Goal: Task Accomplishment & Management: Manage account settings

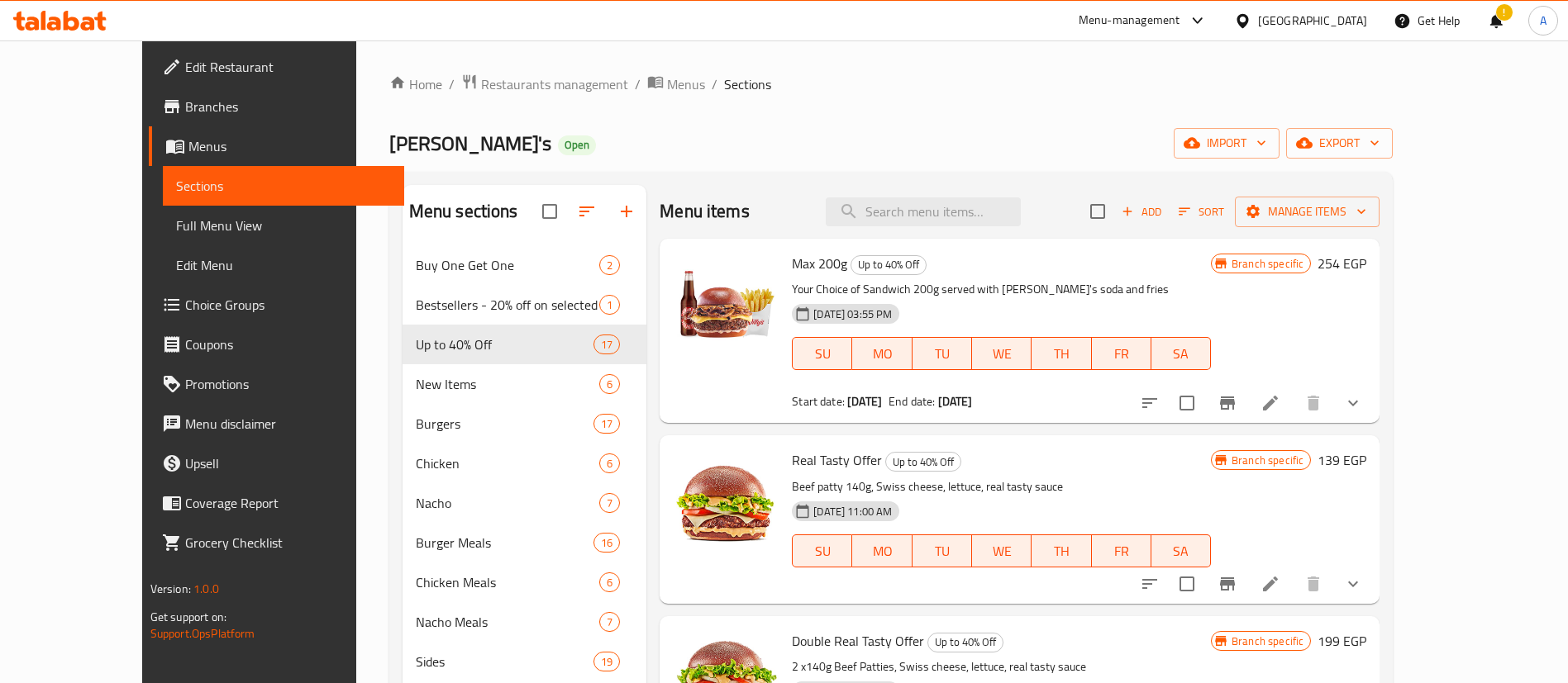
click at [185, 313] on span "Choice Groups" at bounding box center [288, 305] width 206 height 20
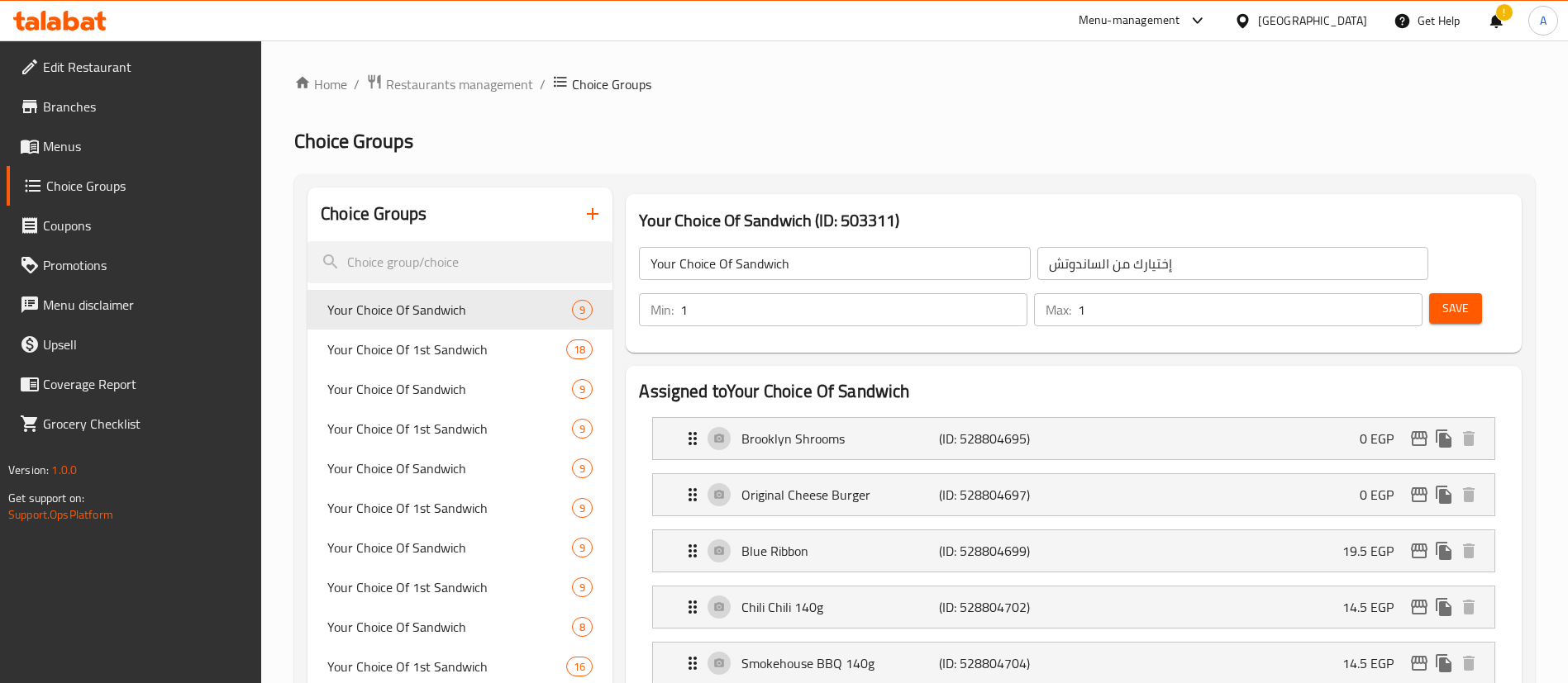
click at [456, 262] on div at bounding box center [784, 341] width 1568 height 683
click at [423, 262] on input "search" at bounding box center [459, 262] width 305 height 42
paste input "Your Choice Of Drink:"
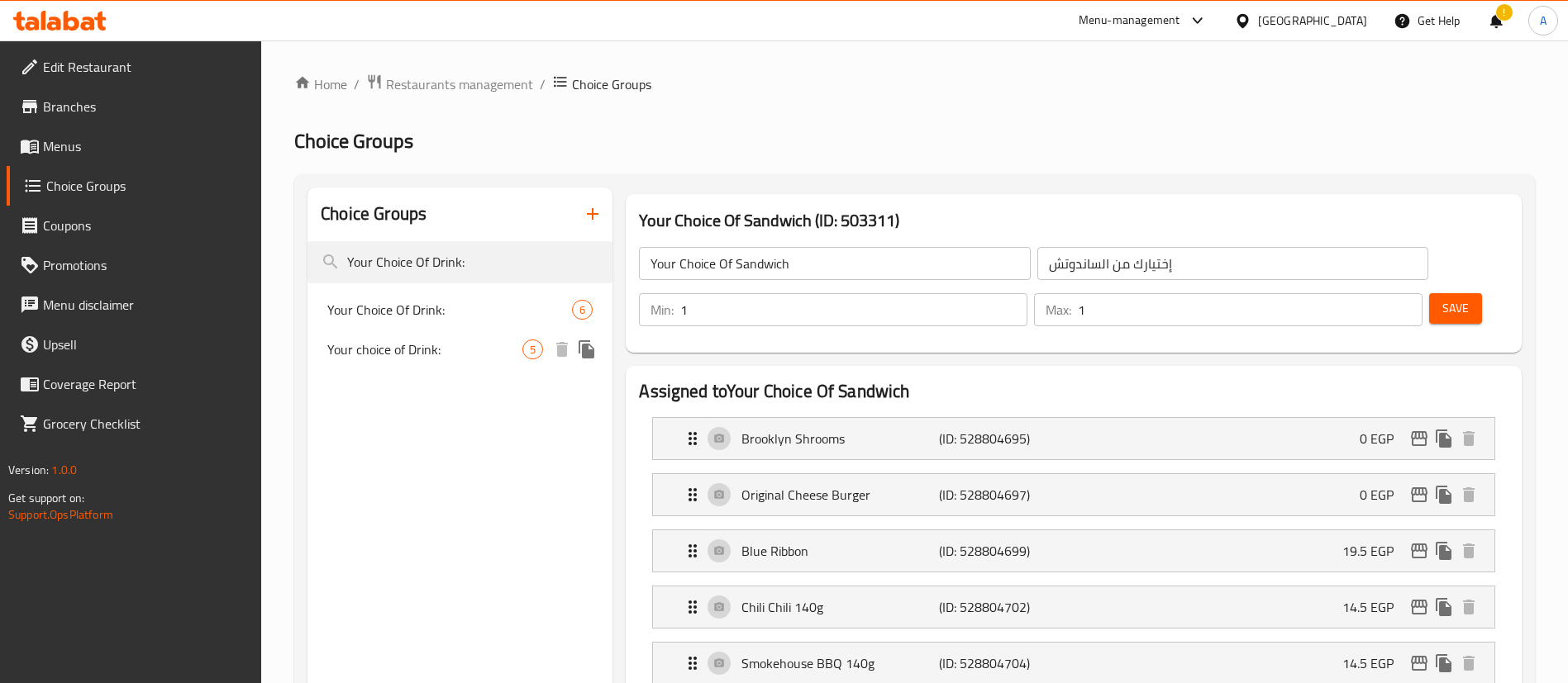
type input "Your Choice Of Drink:"
click at [412, 346] on span "Your choice of Drink:" at bounding box center [425, 349] width 195 height 20
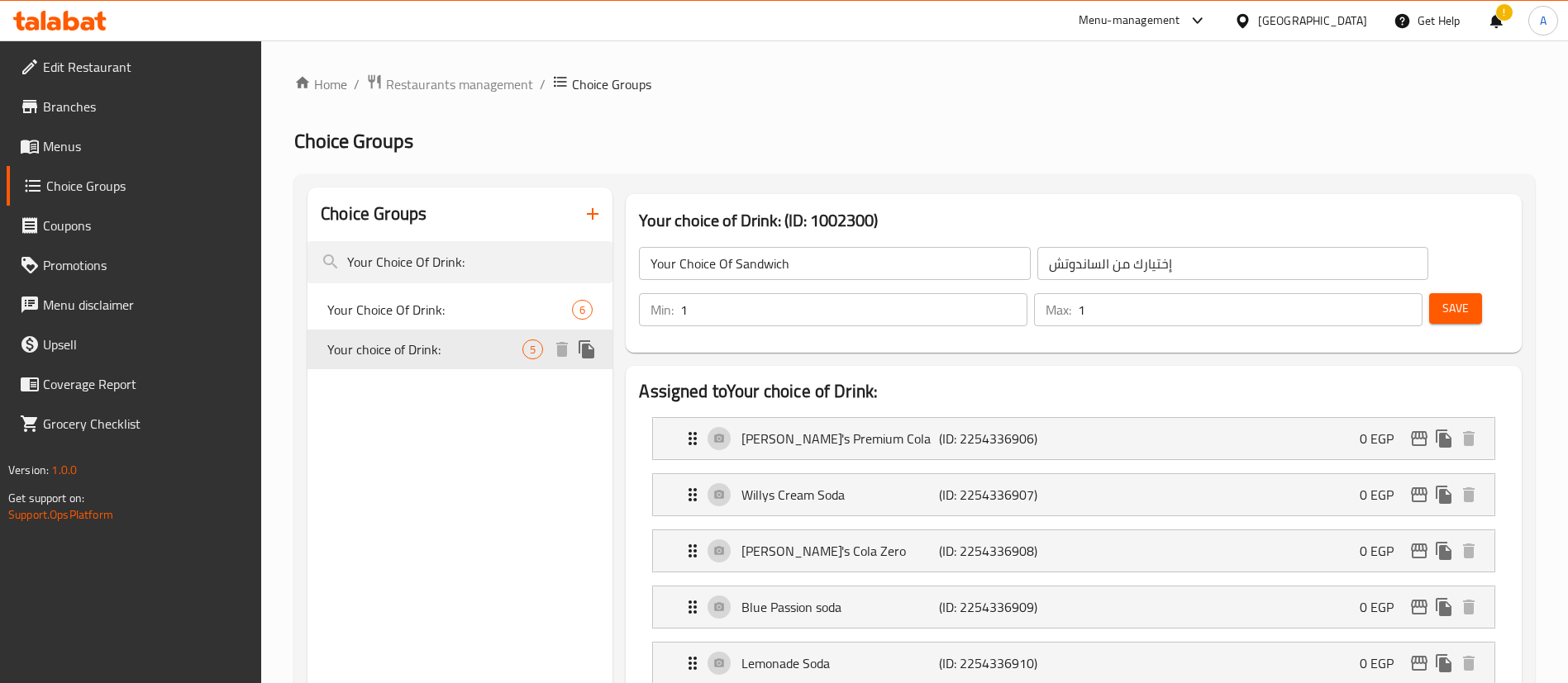
type input "Your choice of Drink:"
type input "إختيارك من المشروب:"
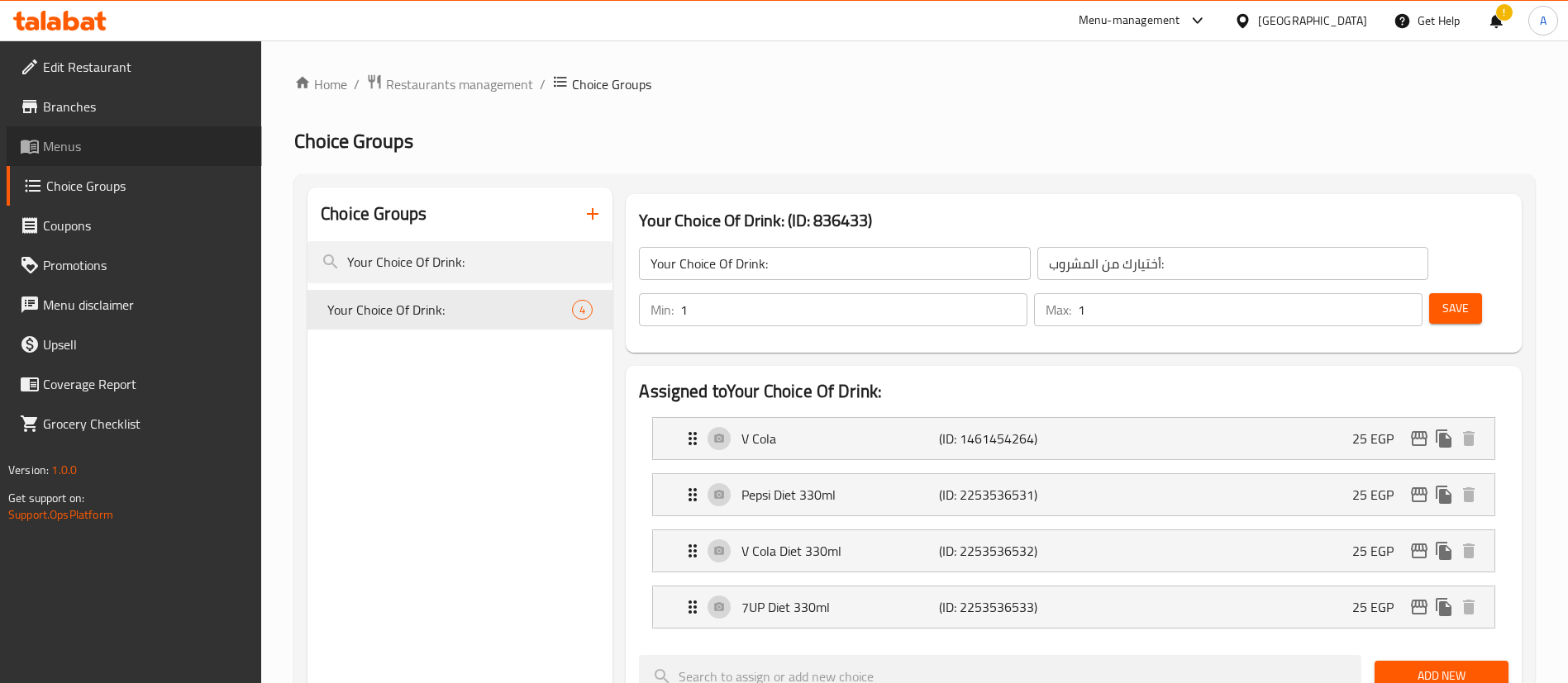
click at [63, 136] on span "Menus" at bounding box center [146, 146] width 206 height 20
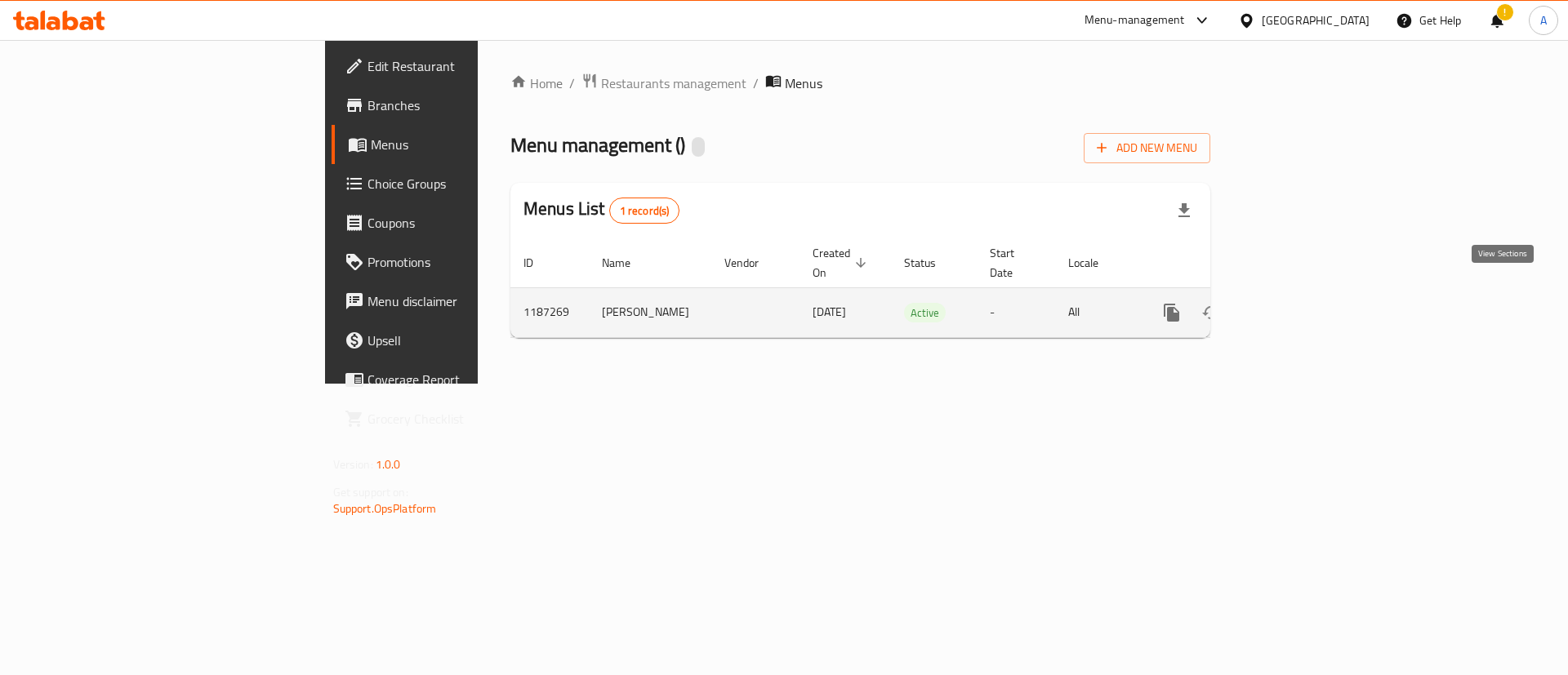
click at [1299, 303] on icon "enhanced table" at bounding box center [1290, 312] width 19 height 19
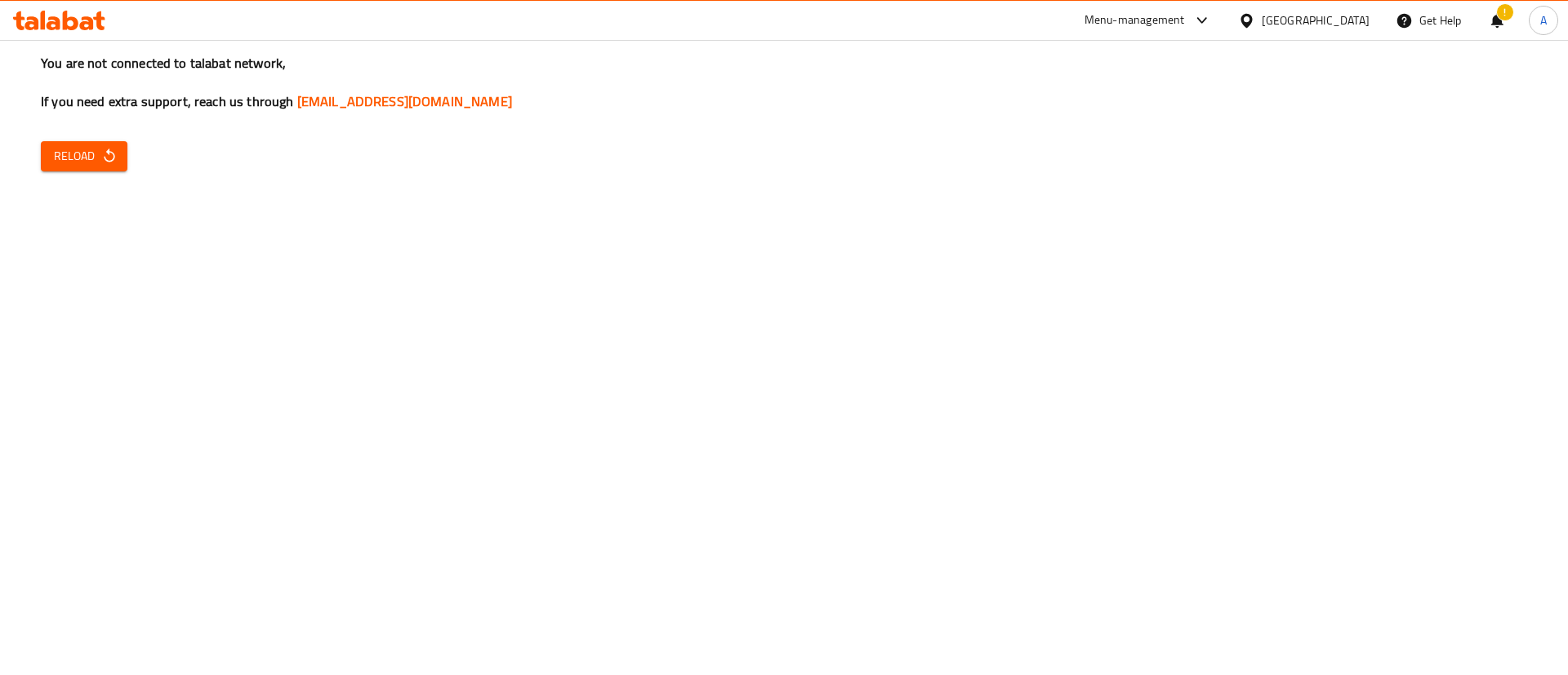
click at [849, 304] on div "You are not connected to talabat network, If you need extra support, reach us t…" at bounding box center [784, 337] width 1568 height 675
click at [88, 156] on span "Reload" at bounding box center [83, 156] width 61 height 20
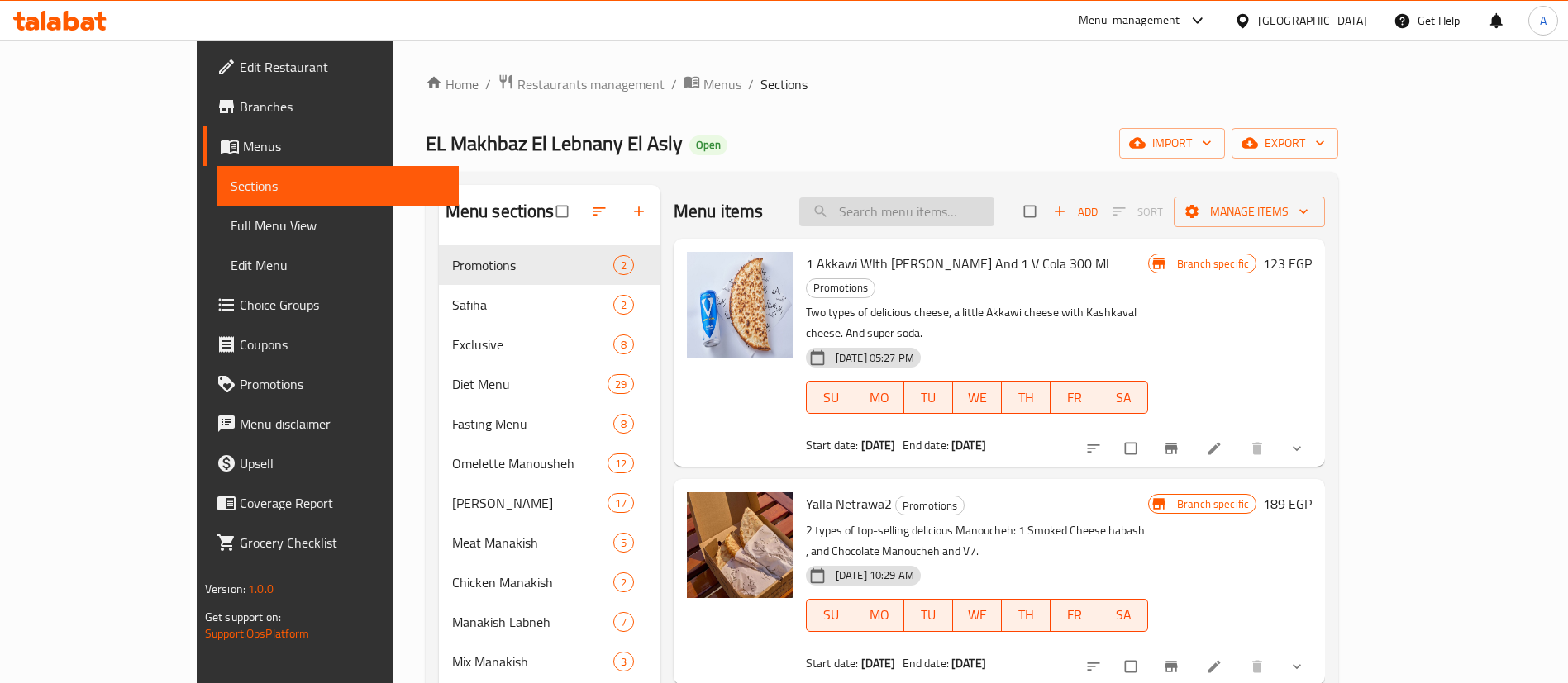
click at [983, 206] on input "search" at bounding box center [897, 211] width 195 height 29
paste input "677482 707884 631787 649724 692859 693293 701247 705669 717528 720129 720130 72…"
type input "677482 707884 631787 649724 692859 693293 701247 705669 717528 720129 720130 72…"
click at [1178, 661] on icon "Branch-specific-item" at bounding box center [1172, 666] width 12 height 11
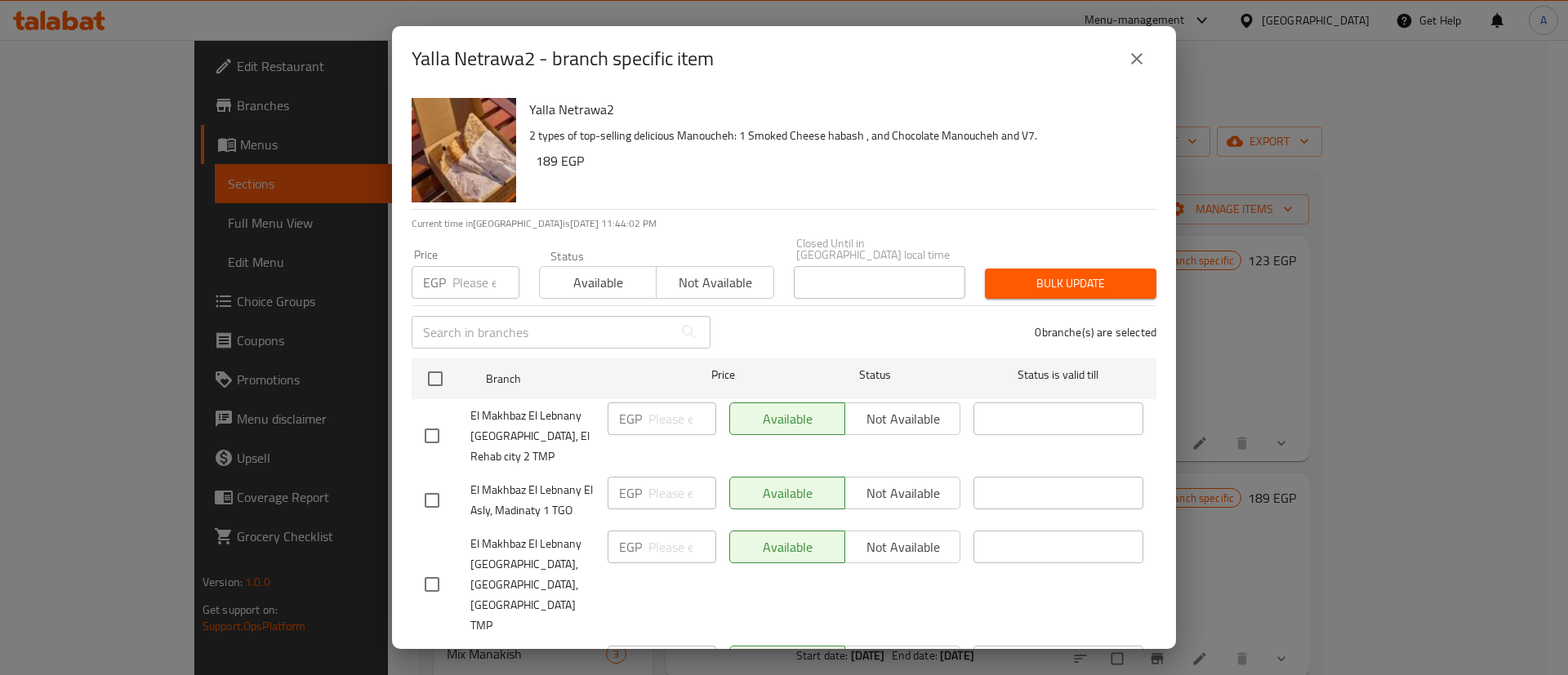
click at [1140, 49] on icon "close" at bounding box center [1137, 59] width 19 height 19
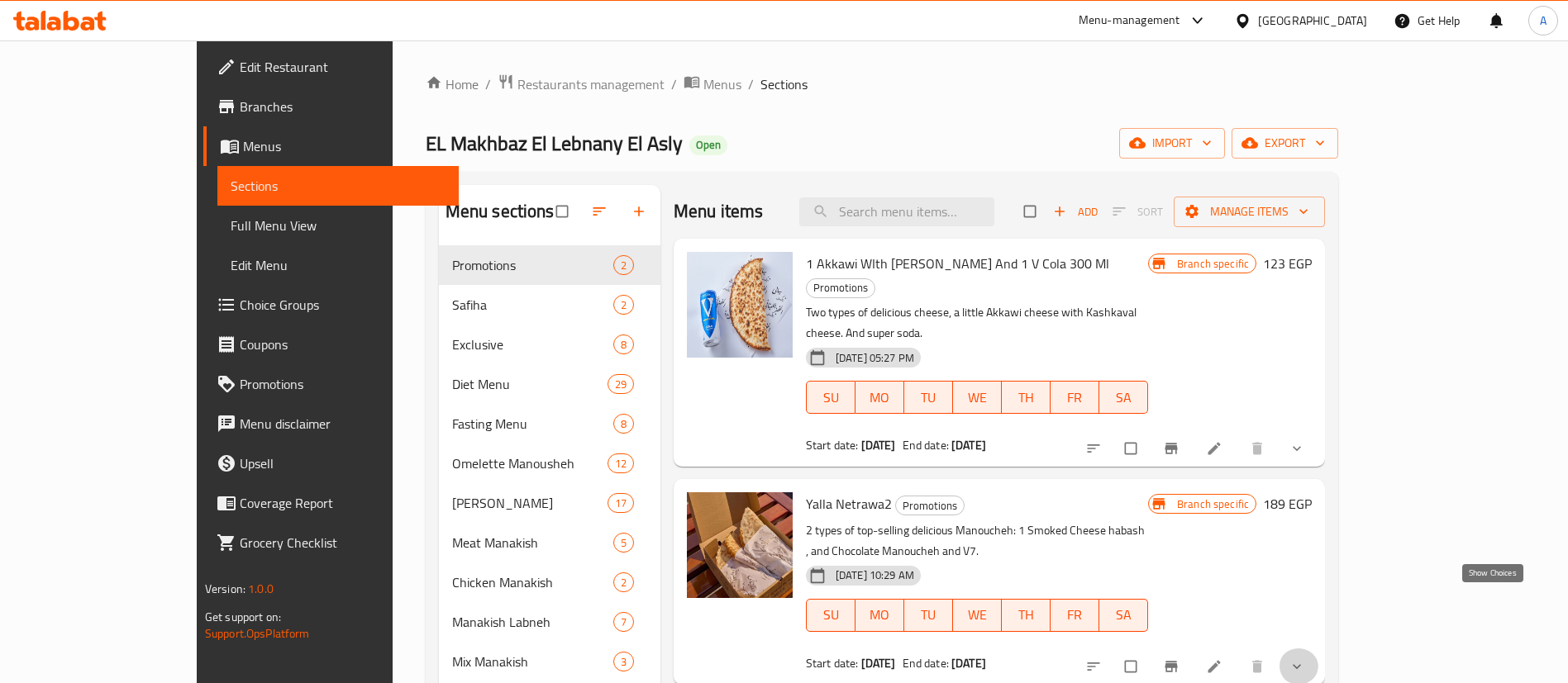
click at [1305, 658] on icon "show more" at bounding box center [1296, 666] width 17 height 17
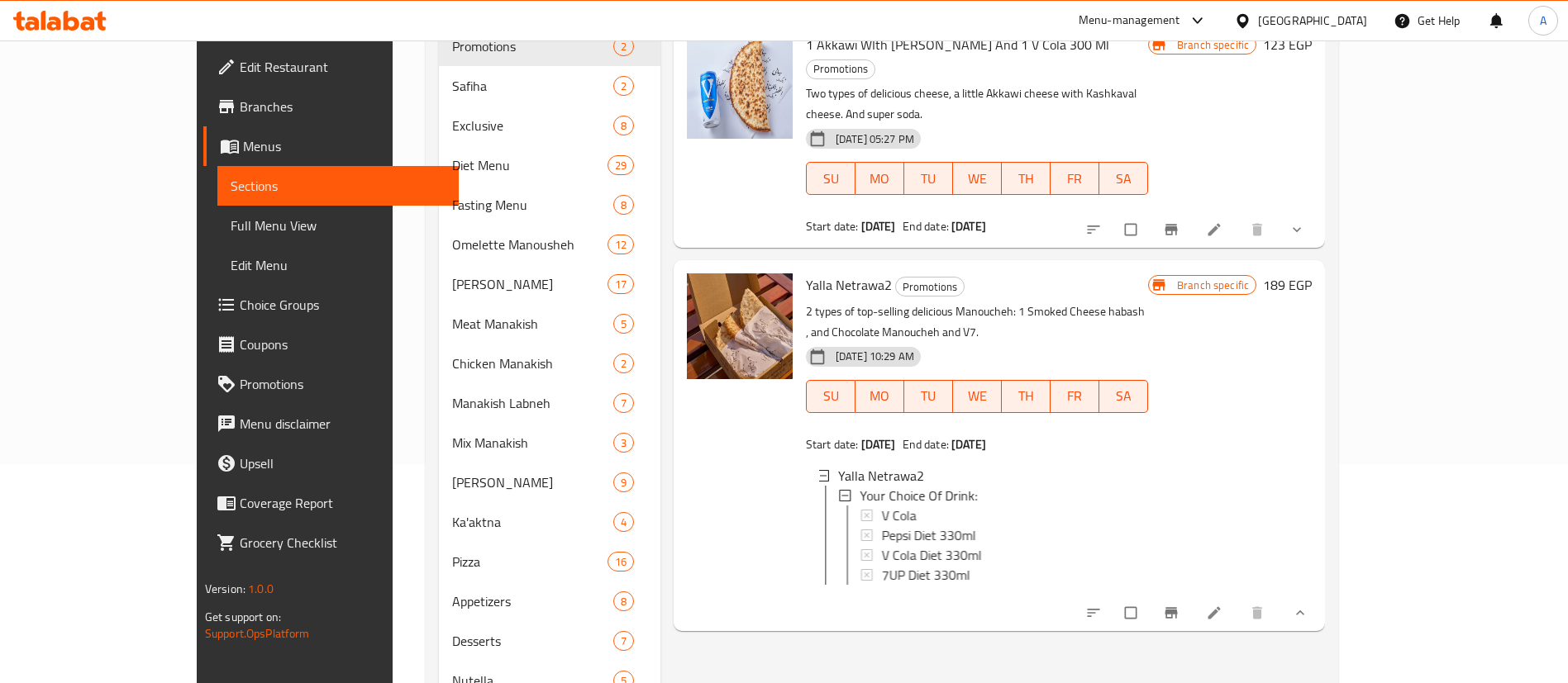
scroll to position [330, 0]
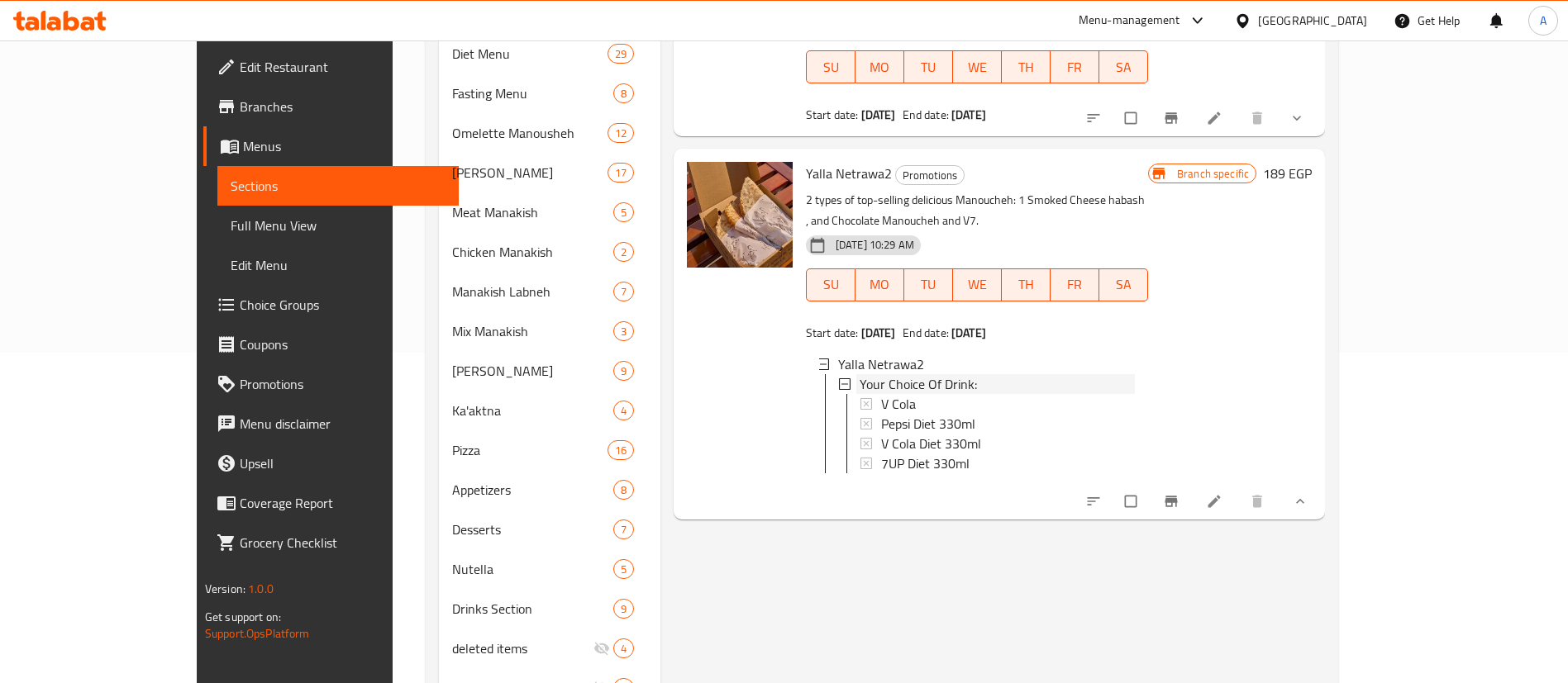
click at [951, 374] on div "Your Choice Of Drink:" at bounding box center [997, 384] width 275 height 20
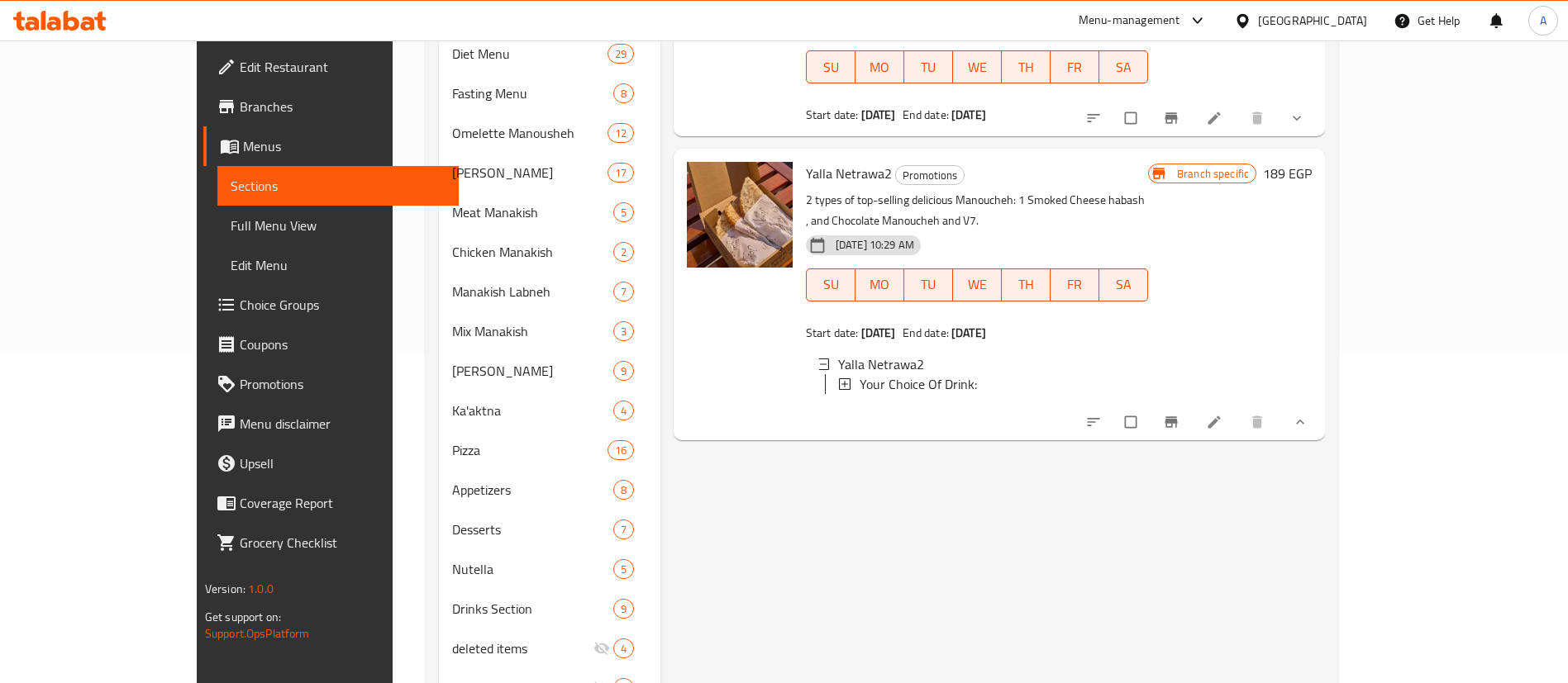
click at [951, 374] on div "Your Choice Of Drink:" at bounding box center [997, 384] width 275 height 20
copy li "Your Choice Of Drink:"
click at [842, 459] on div "Menu items Add Sort Manage items 1 Akkawi WIth Kashkawan Manoucheh And 1 V Cola…" at bounding box center [992, 284] width 665 height 860
click at [240, 307] on span "Choice Groups" at bounding box center [343, 305] width 206 height 20
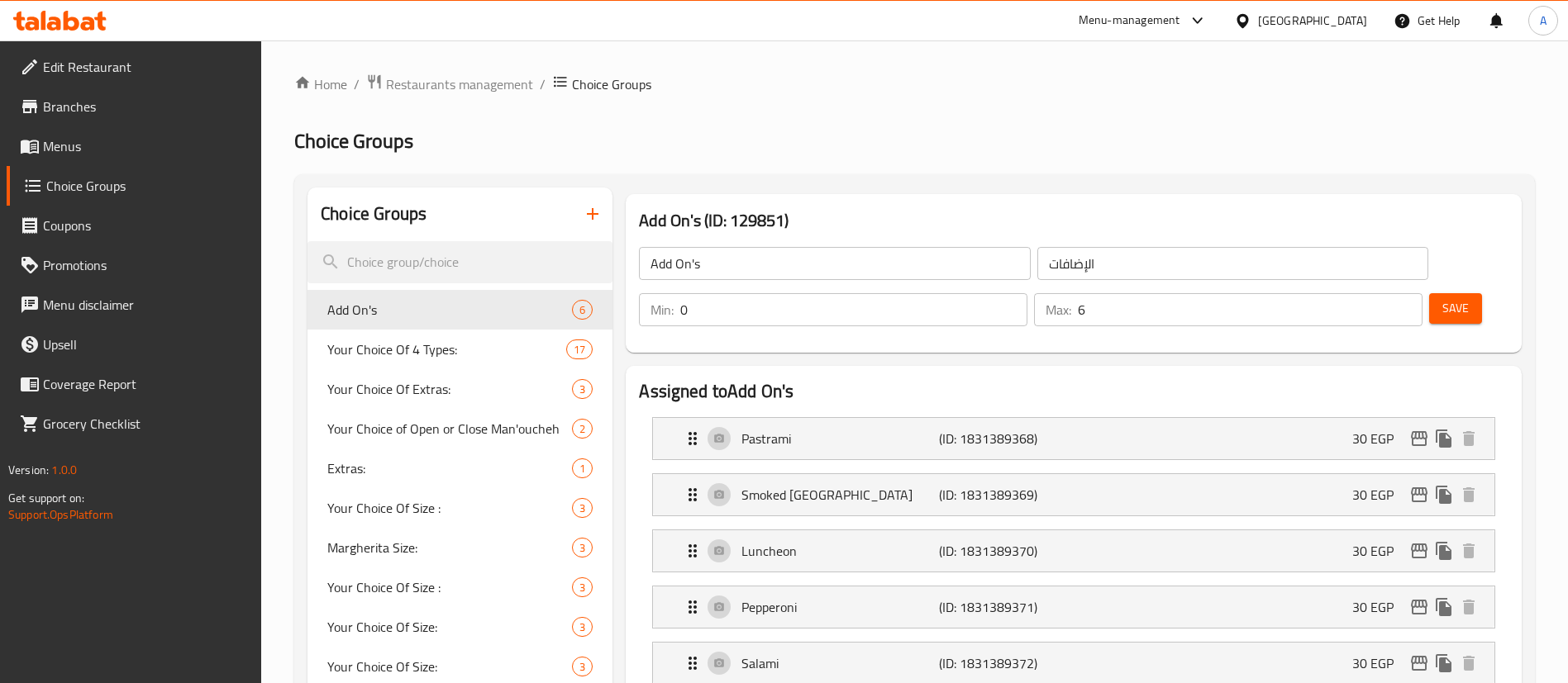
click at [439, 268] on div at bounding box center [784, 341] width 1568 height 683
click at [430, 258] on input "search" at bounding box center [459, 262] width 305 height 42
paste input "Your Choice Of Drink:"
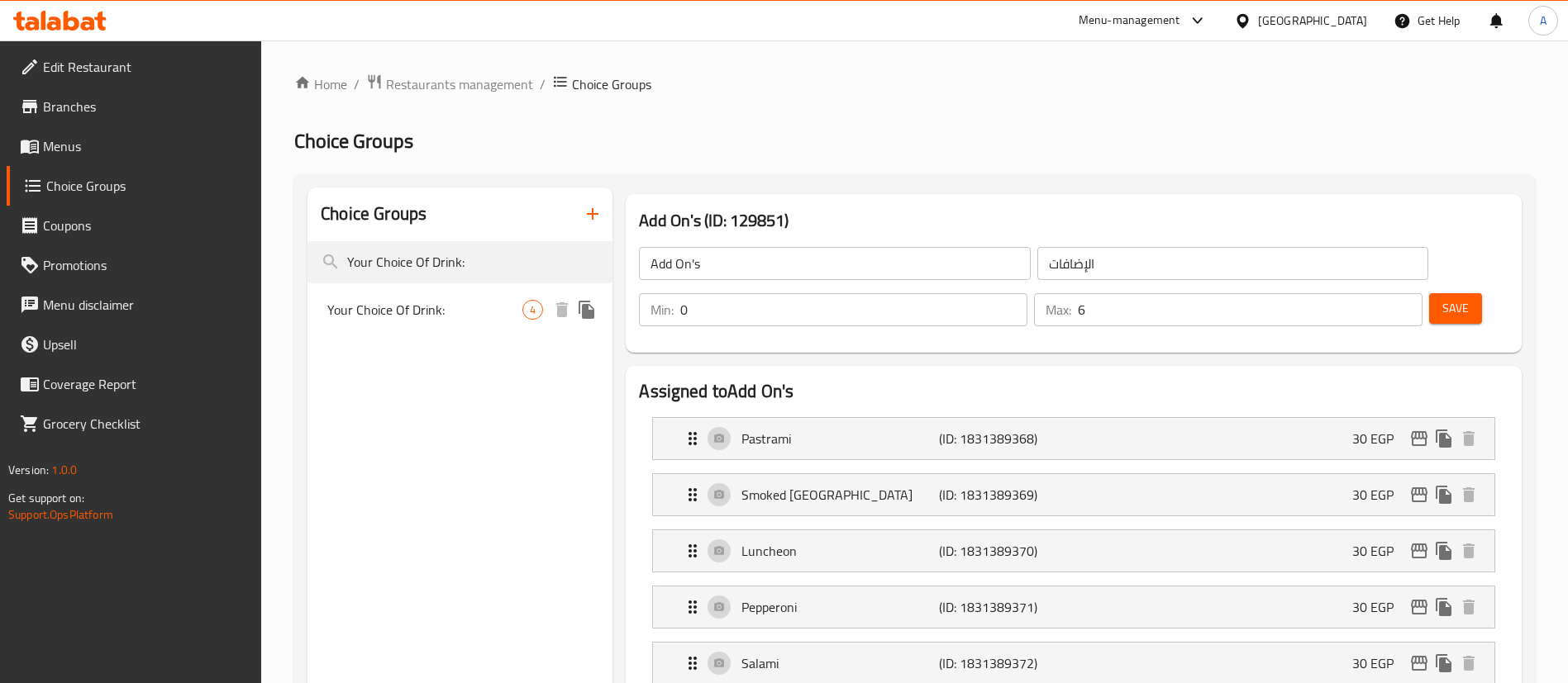
type input "Your Choice Of Drink:"
click at [464, 317] on span "Your Choice Of Drink:" at bounding box center [425, 310] width 195 height 20
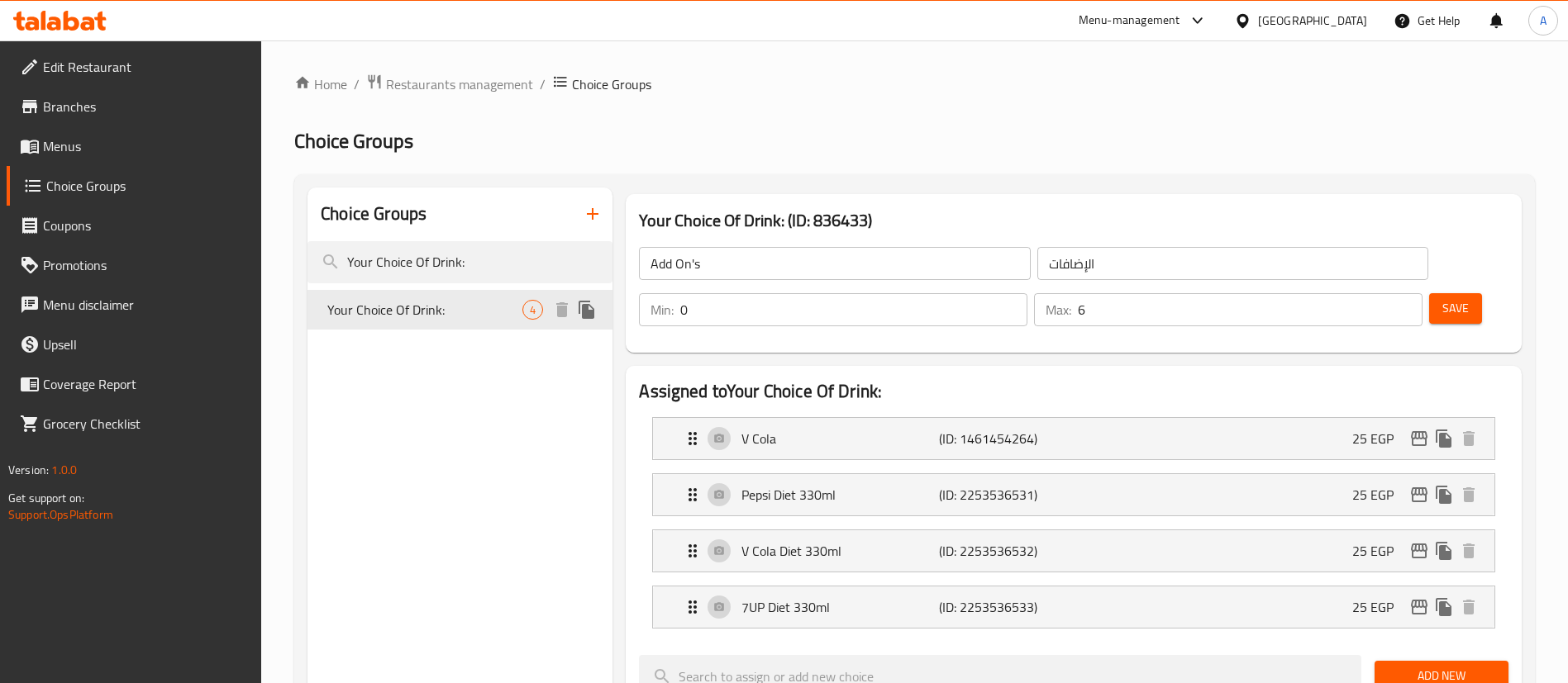
type input "Your Choice Of Drink:"
type input "أختيارك من المشروب:"
type input "1"
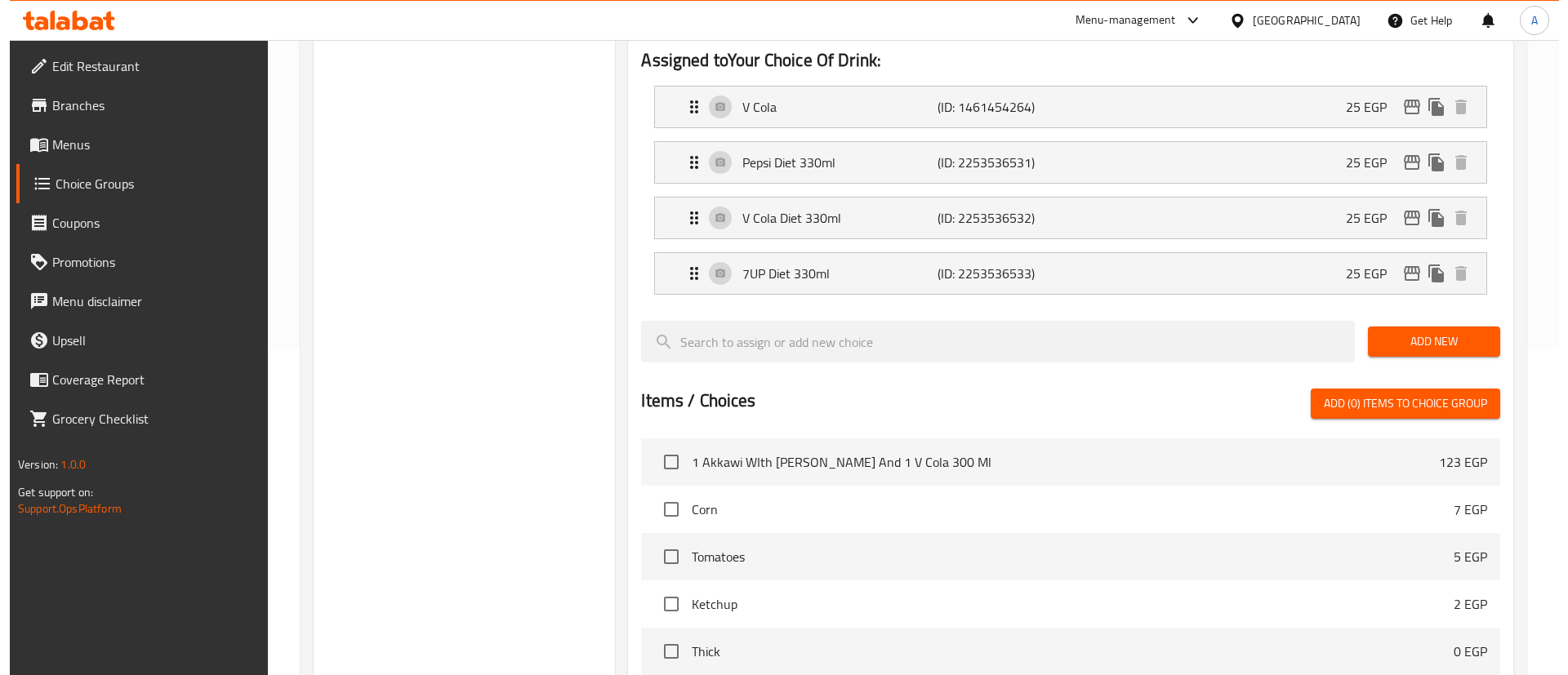
scroll to position [622, 0]
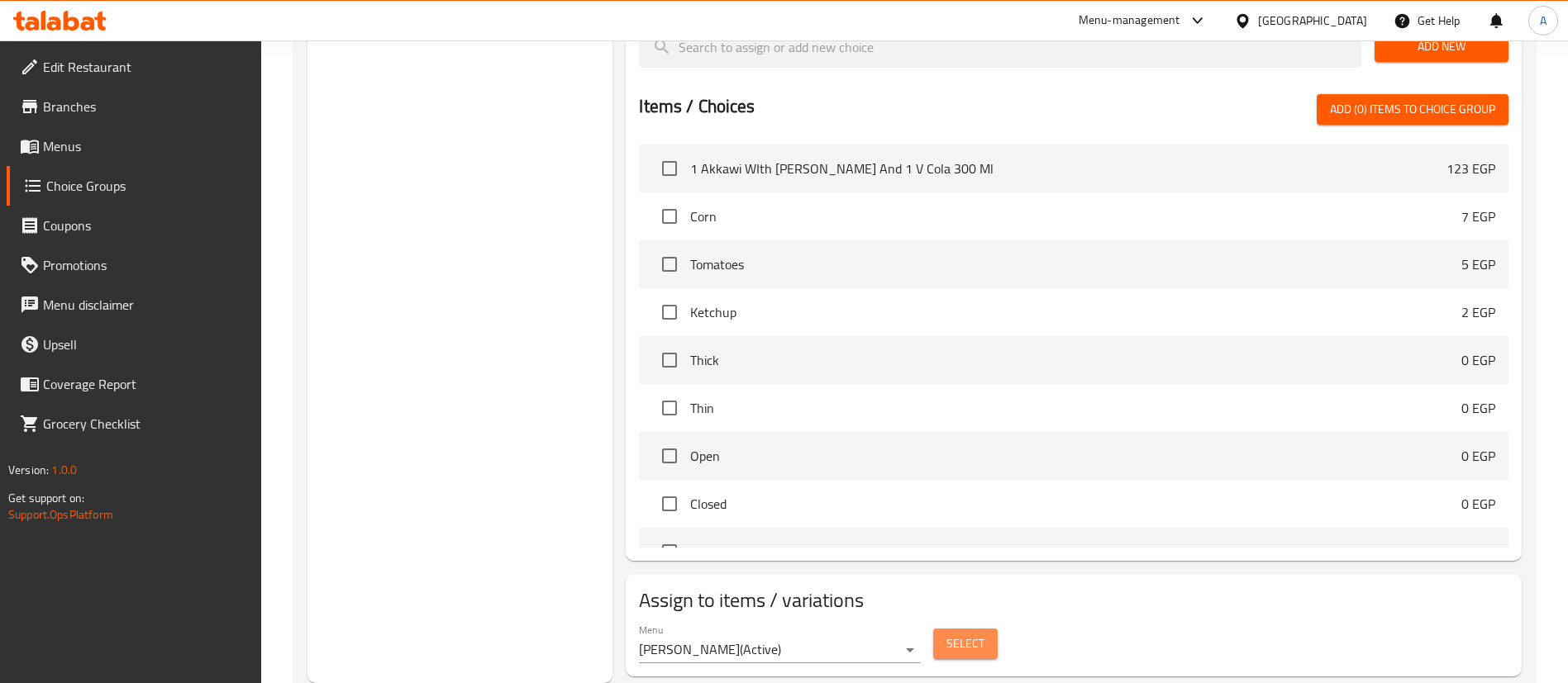
click at [992, 629] on button "Select" at bounding box center [965, 644] width 65 height 30
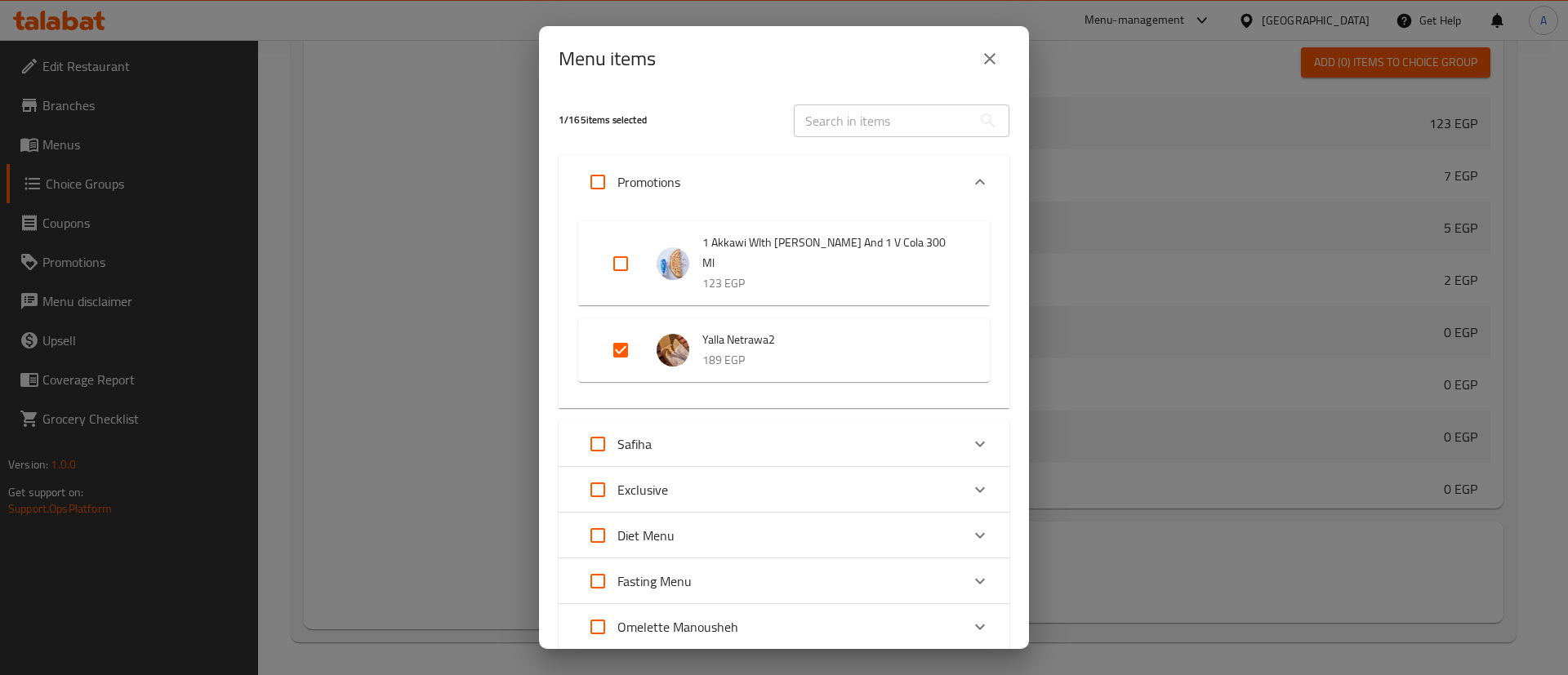
click at [611, 355] on input "Expand" at bounding box center [621, 350] width 40 height 39
checkbox input "false"
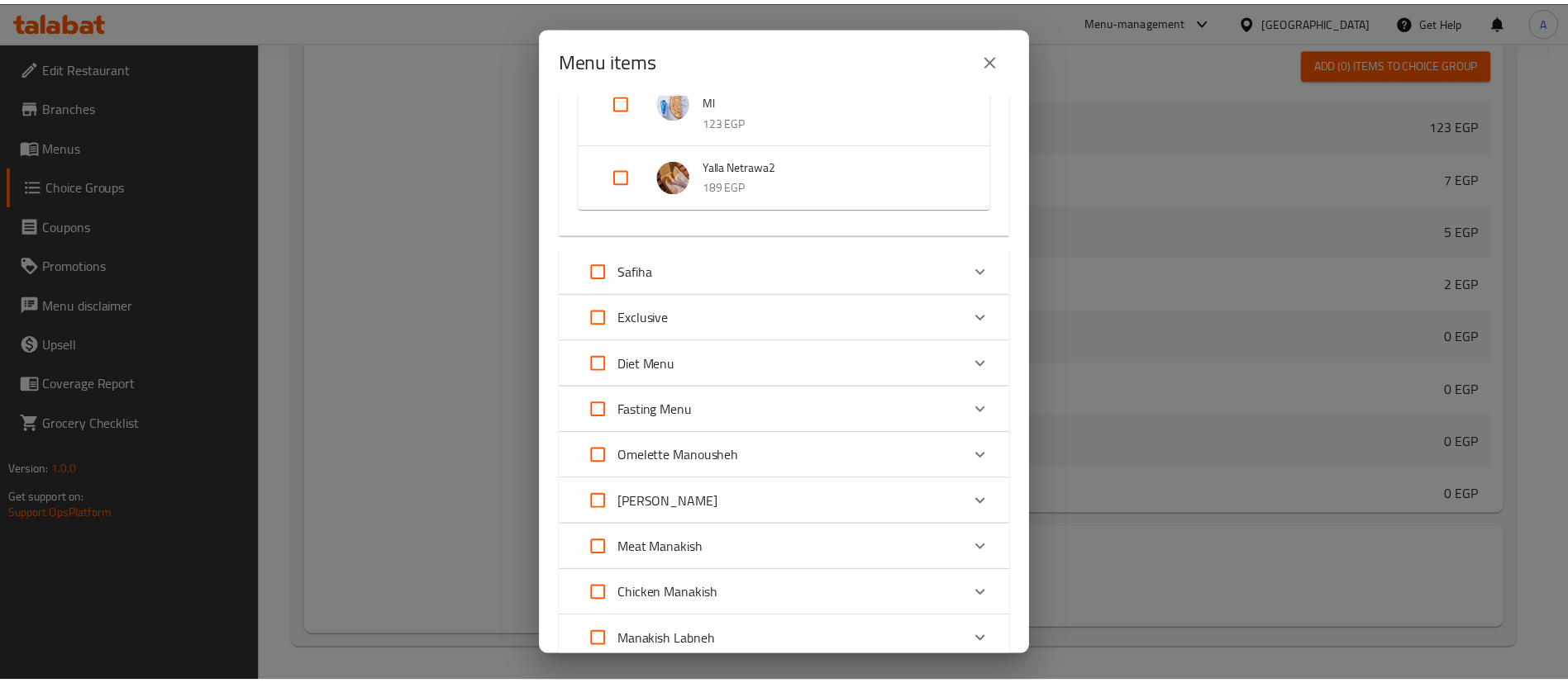
scroll to position [751, 0]
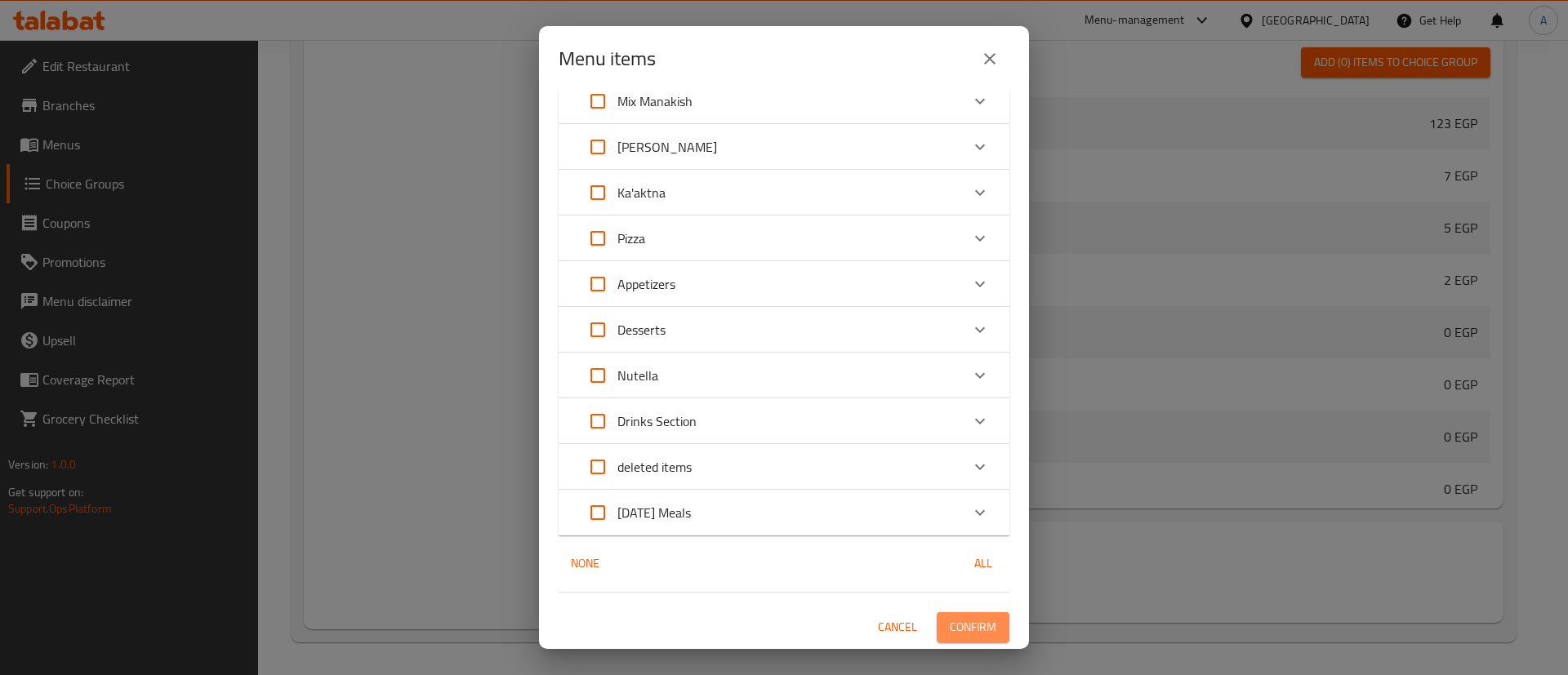
click at [964, 621] on span "Confirm" at bounding box center [973, 627] width 47 height 20
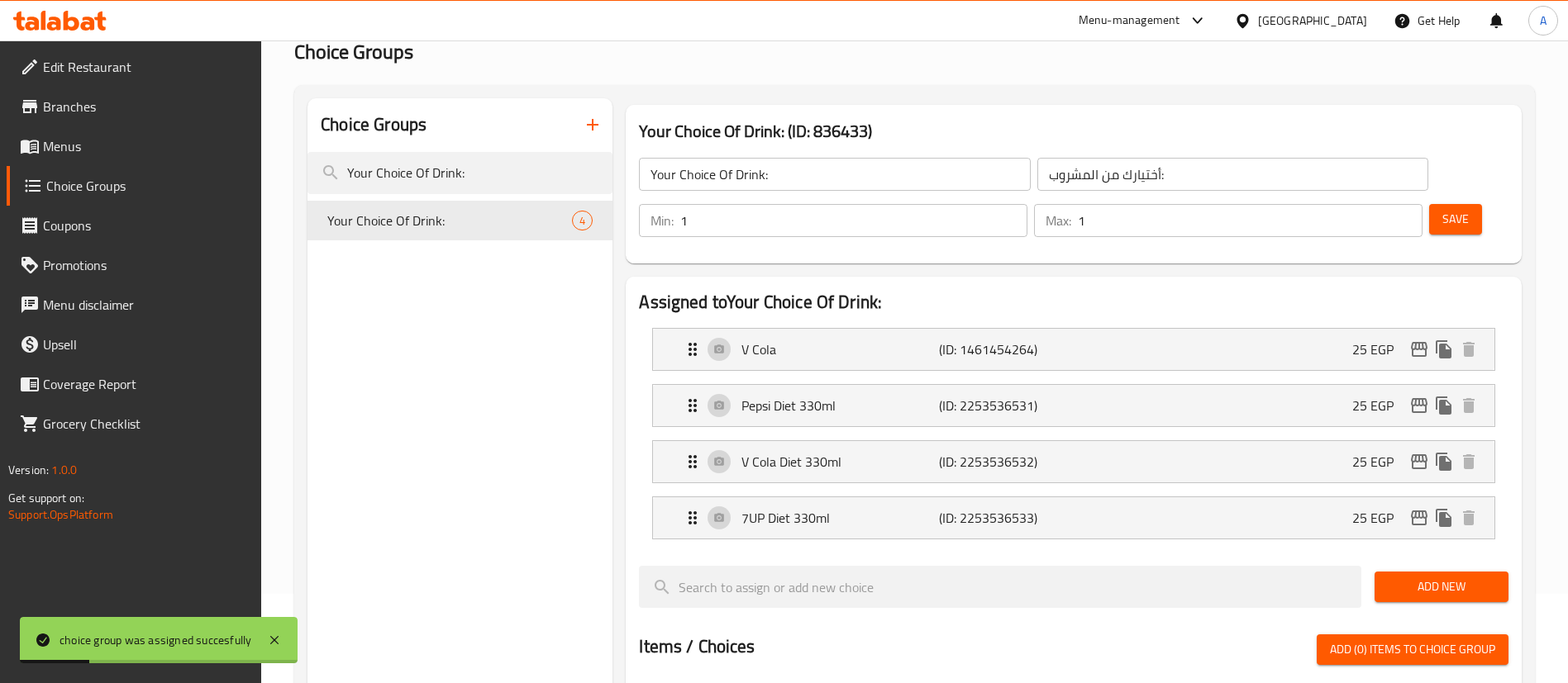
scroll to position [0, 0]
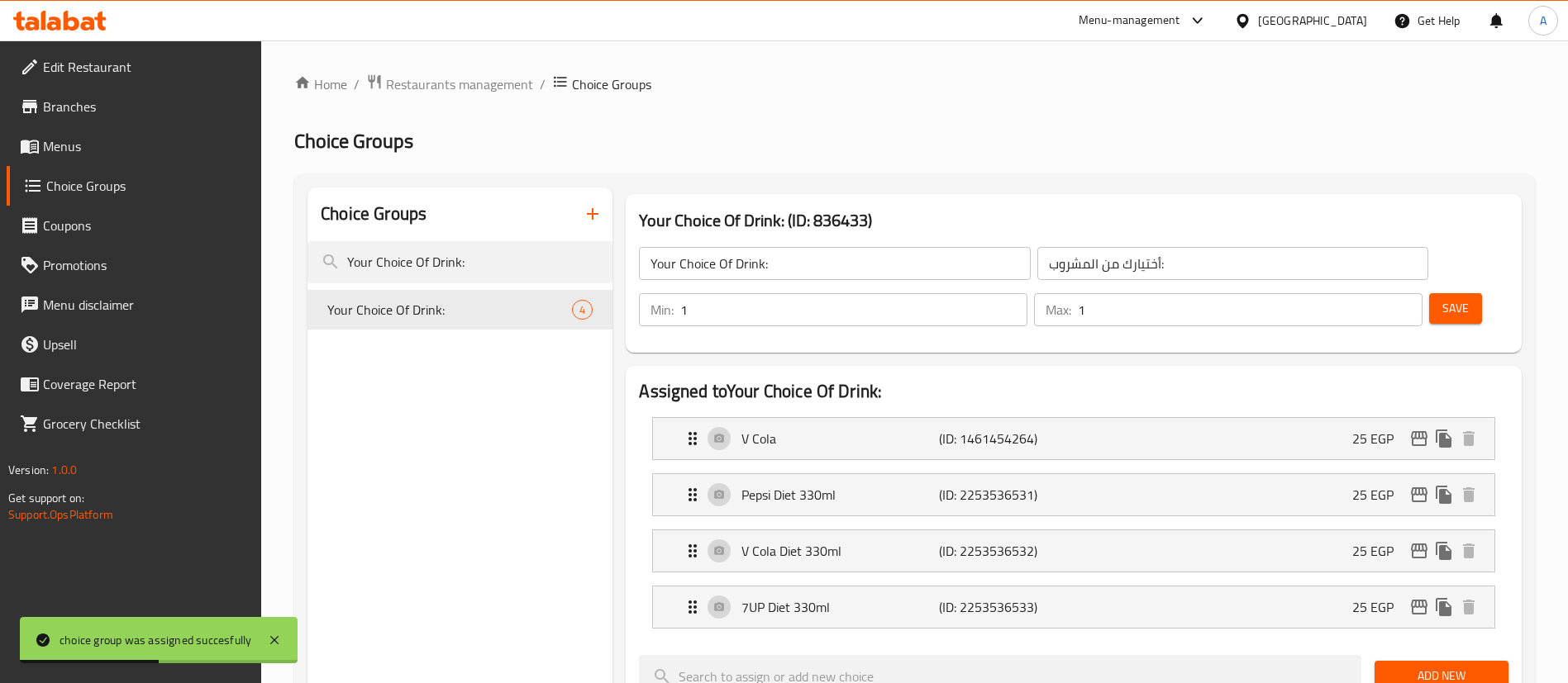
click at [844, 266] on input "Your Choice Of Drink:" at bounding box center [834, 263] width 391 height 33
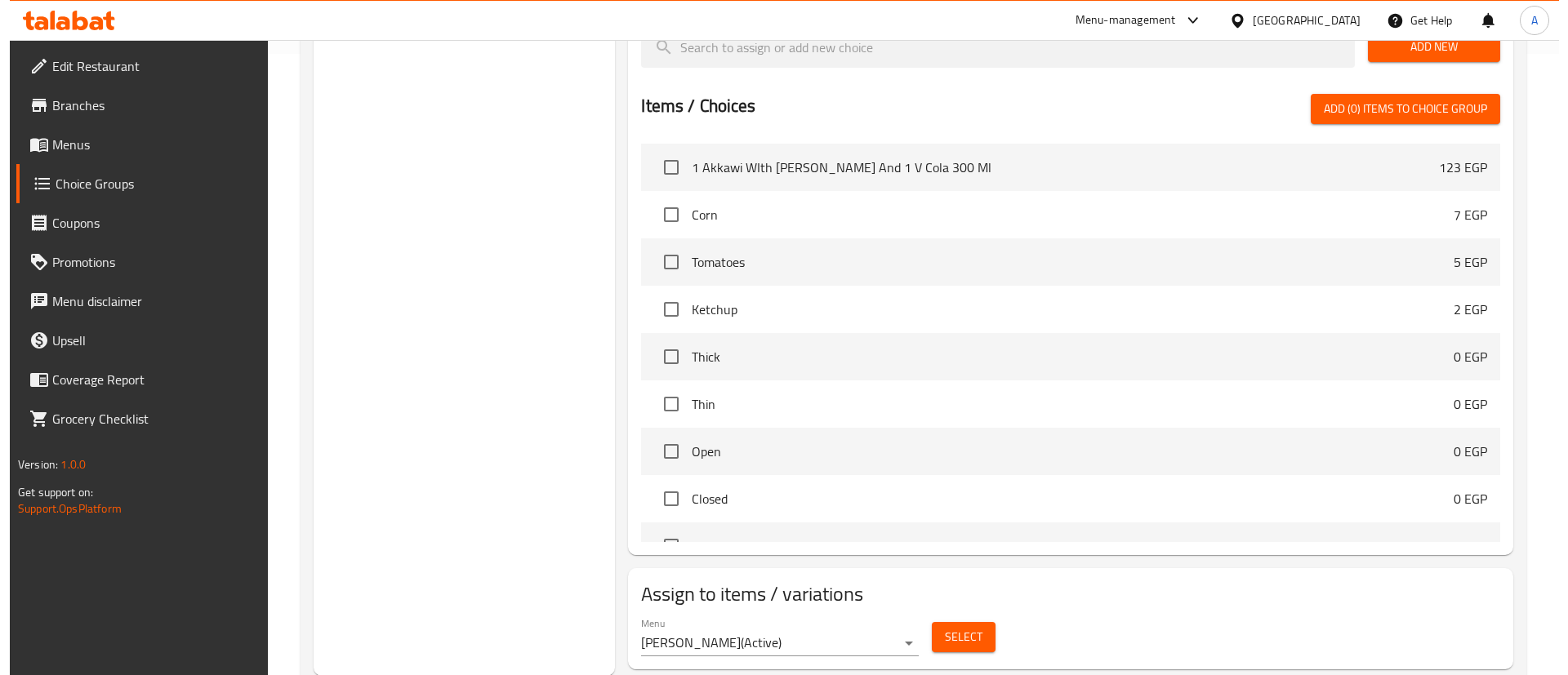
scroll to position [622, 0]
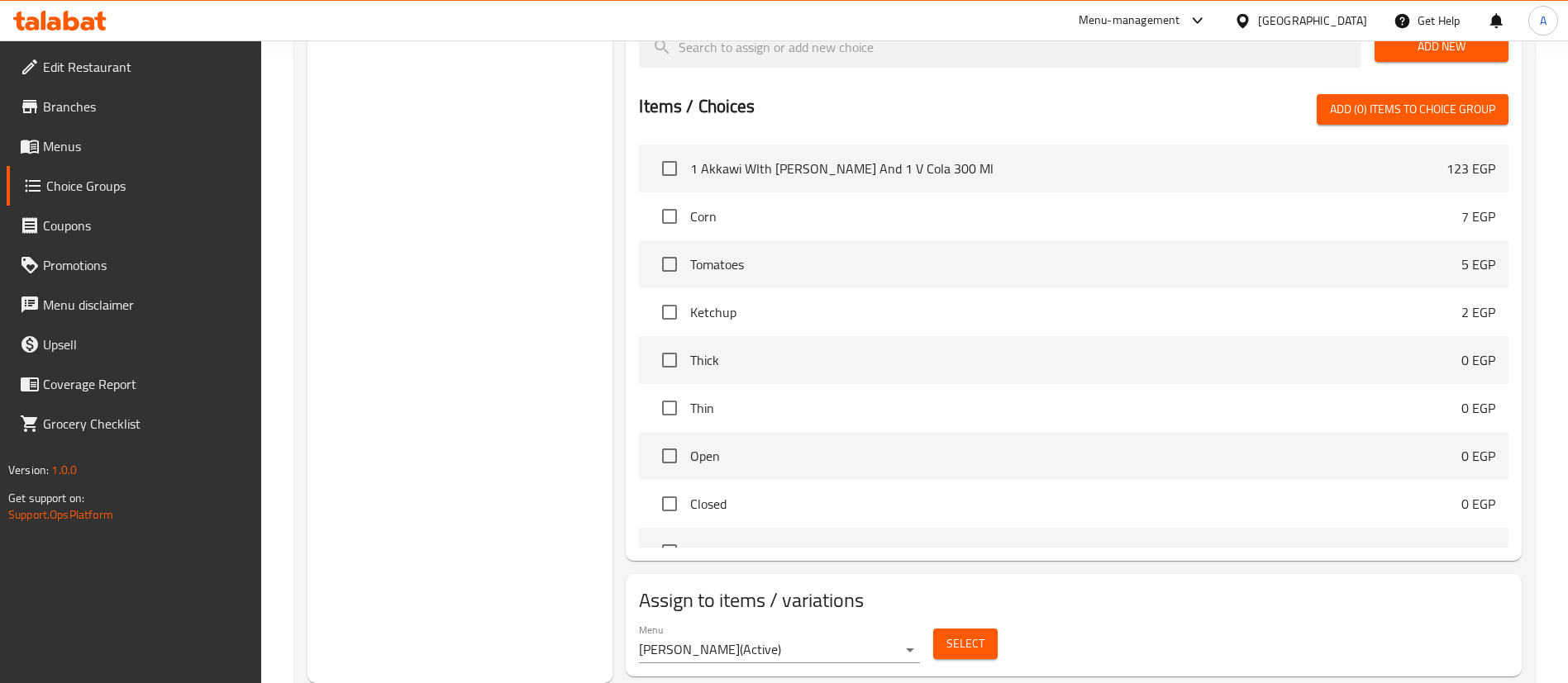
click at [964, 634] on span "Select" at bounding box center [965, 644] width 38 height 20
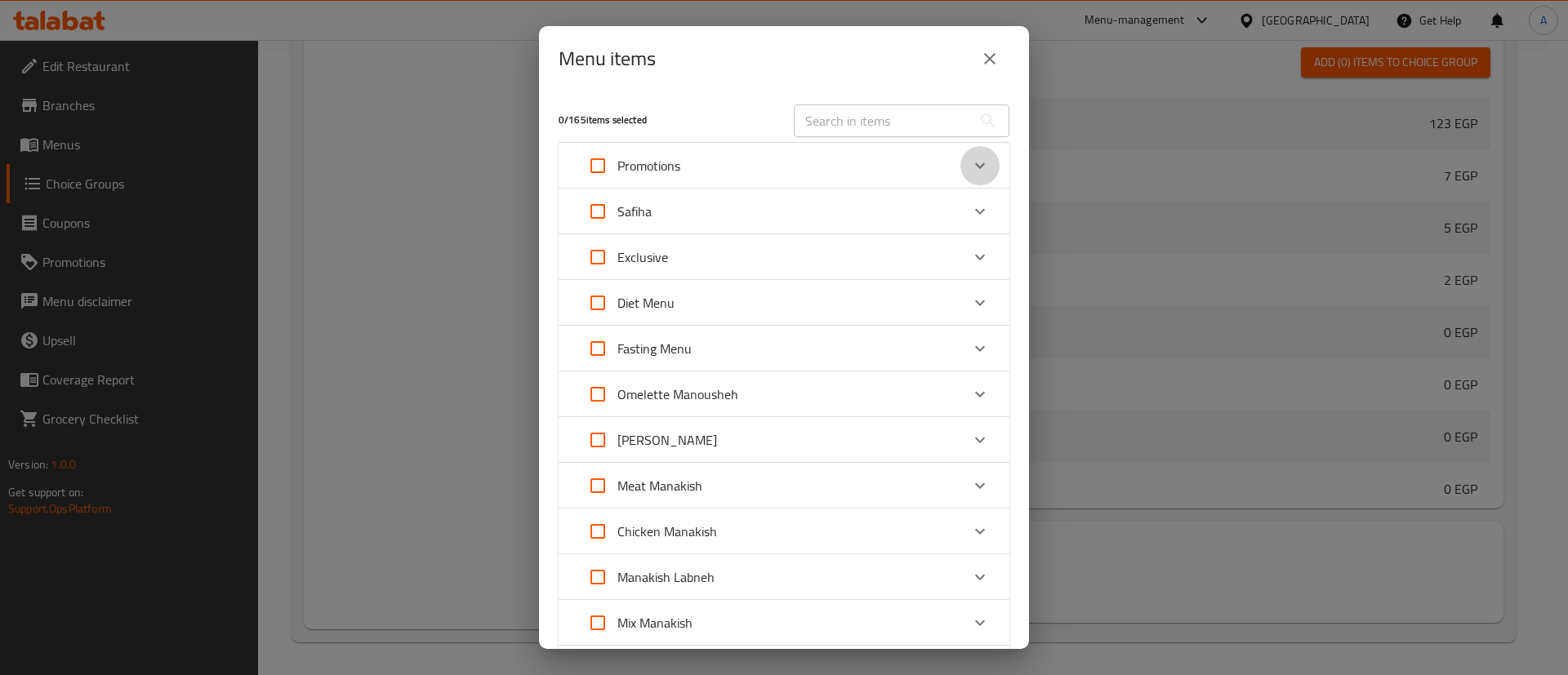
click at [960, 182] on div "Expand" at bounding box center [980, 166] width 40 height 39
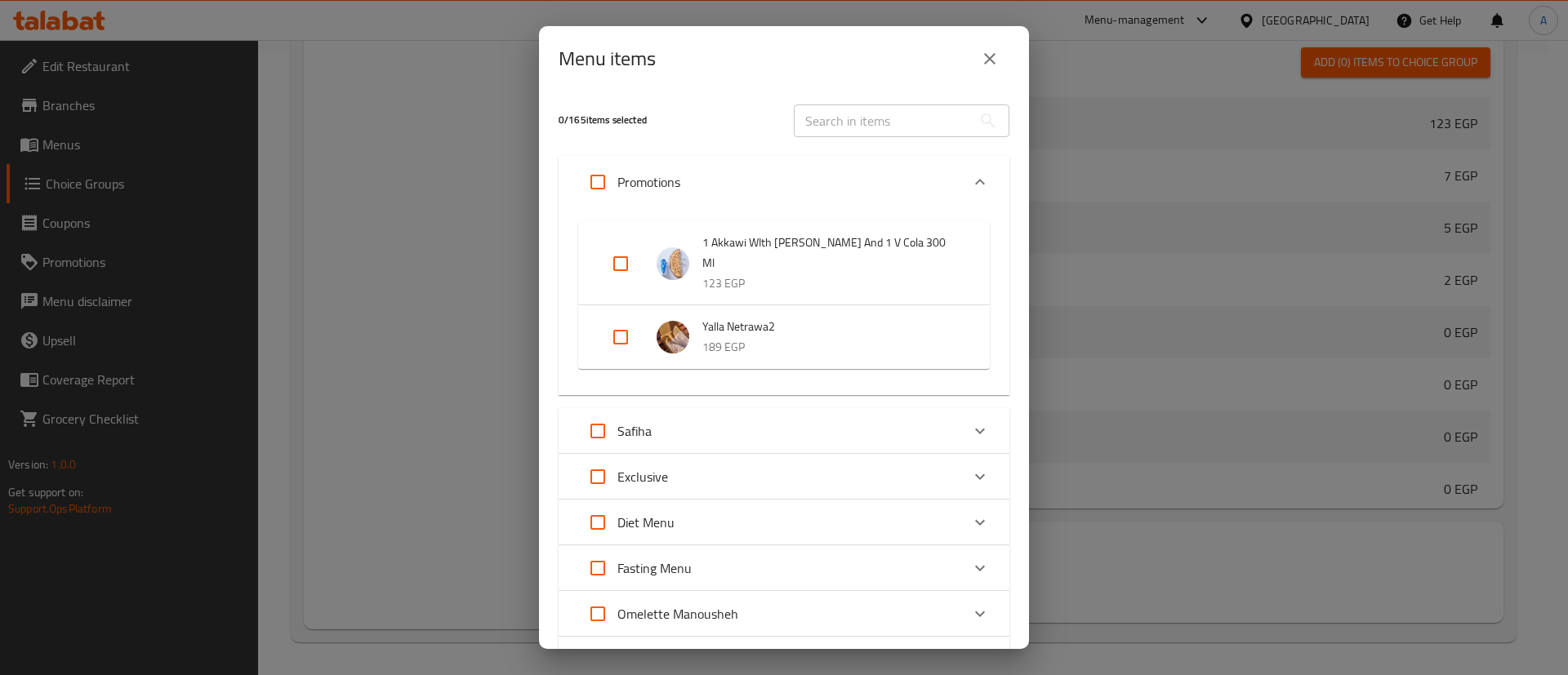
click at [626, 330] on input "Expand" at bounding box center [621, 337] width 40 height 39
checkbox input "true"
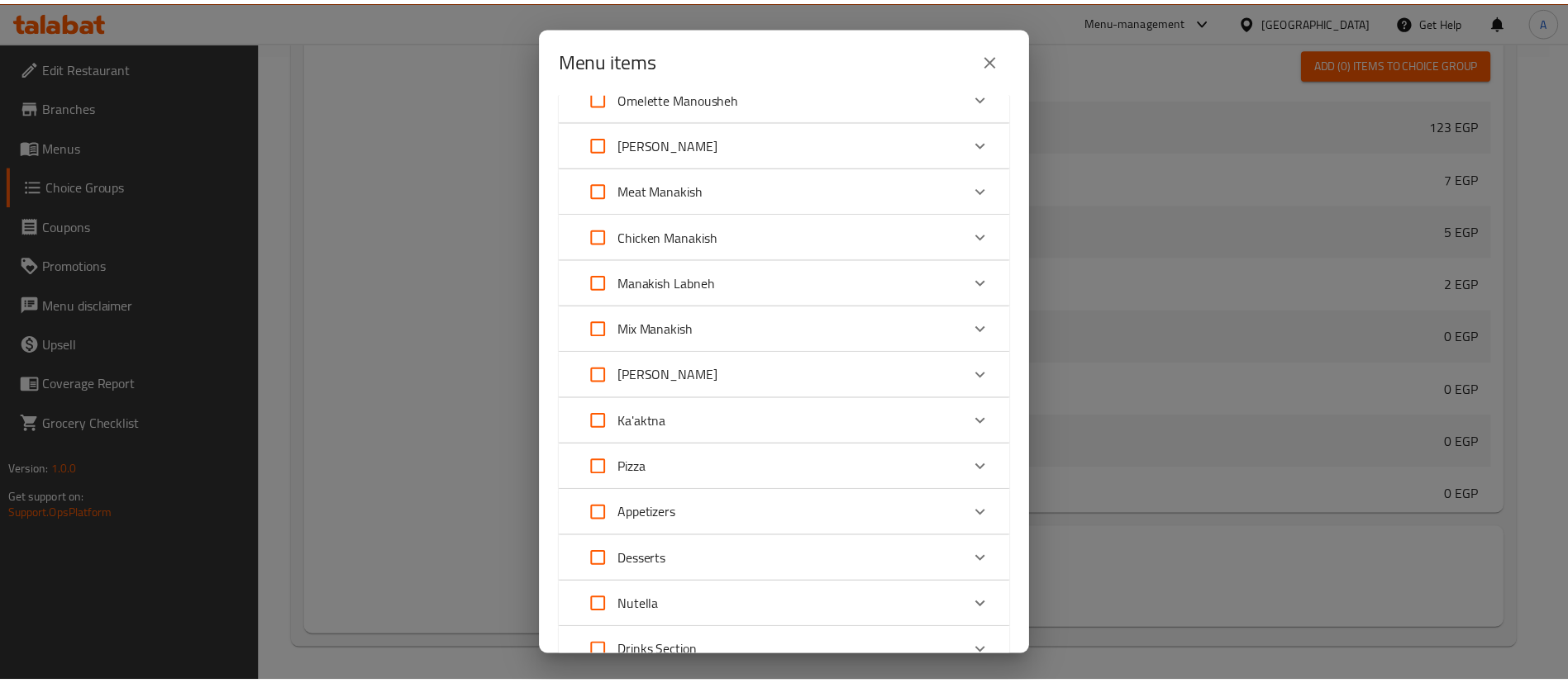
scroll to position [764, 0]
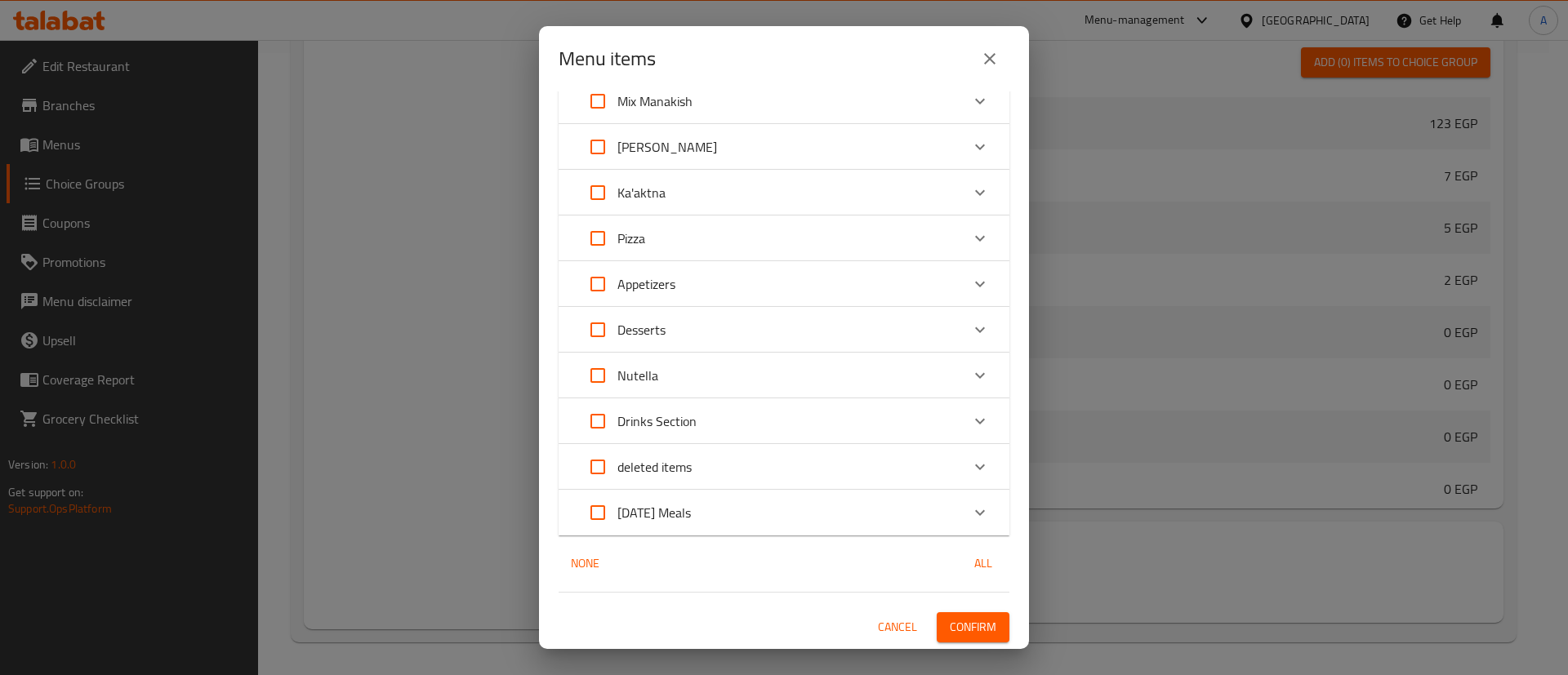
click at [972, 628] on span "Confirm" at bounding box center [973, 627] width 47 height 20
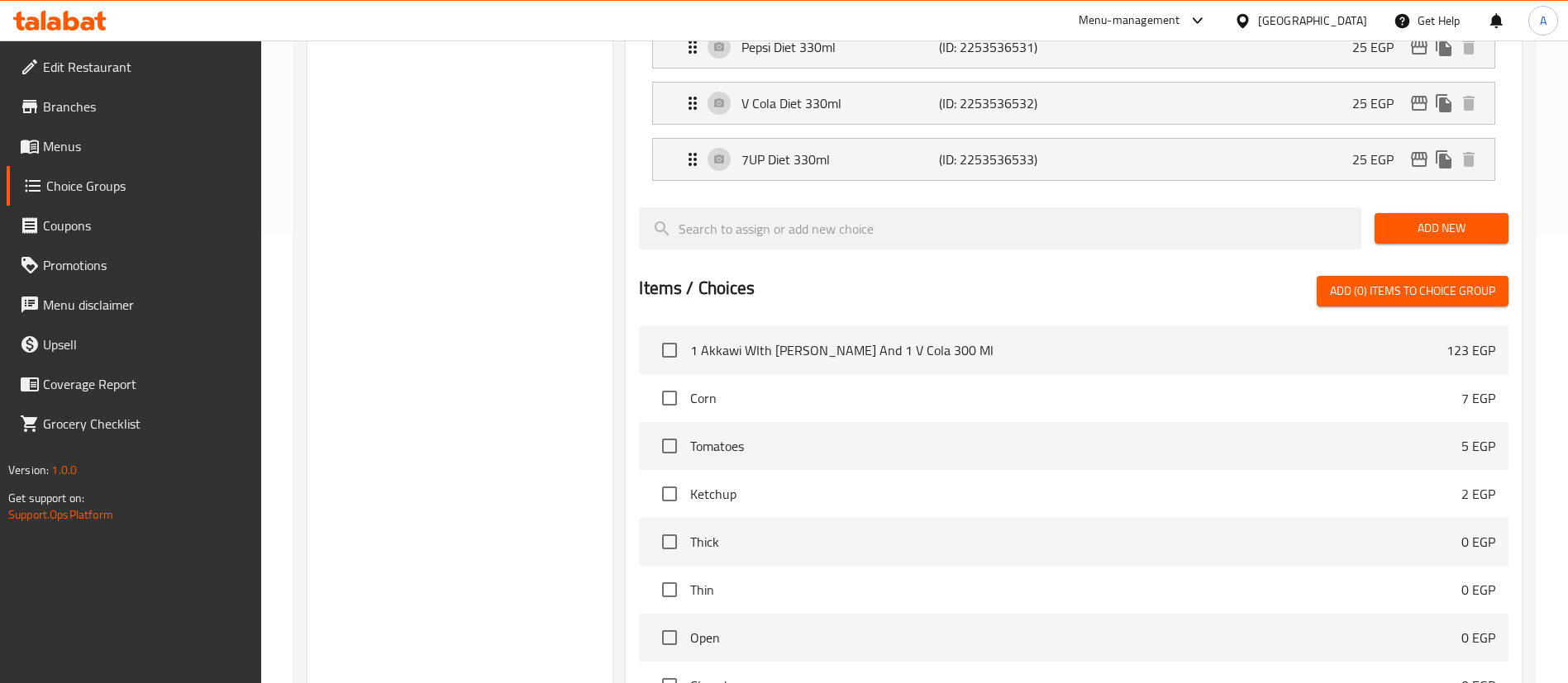
scroll to position [630, 0]
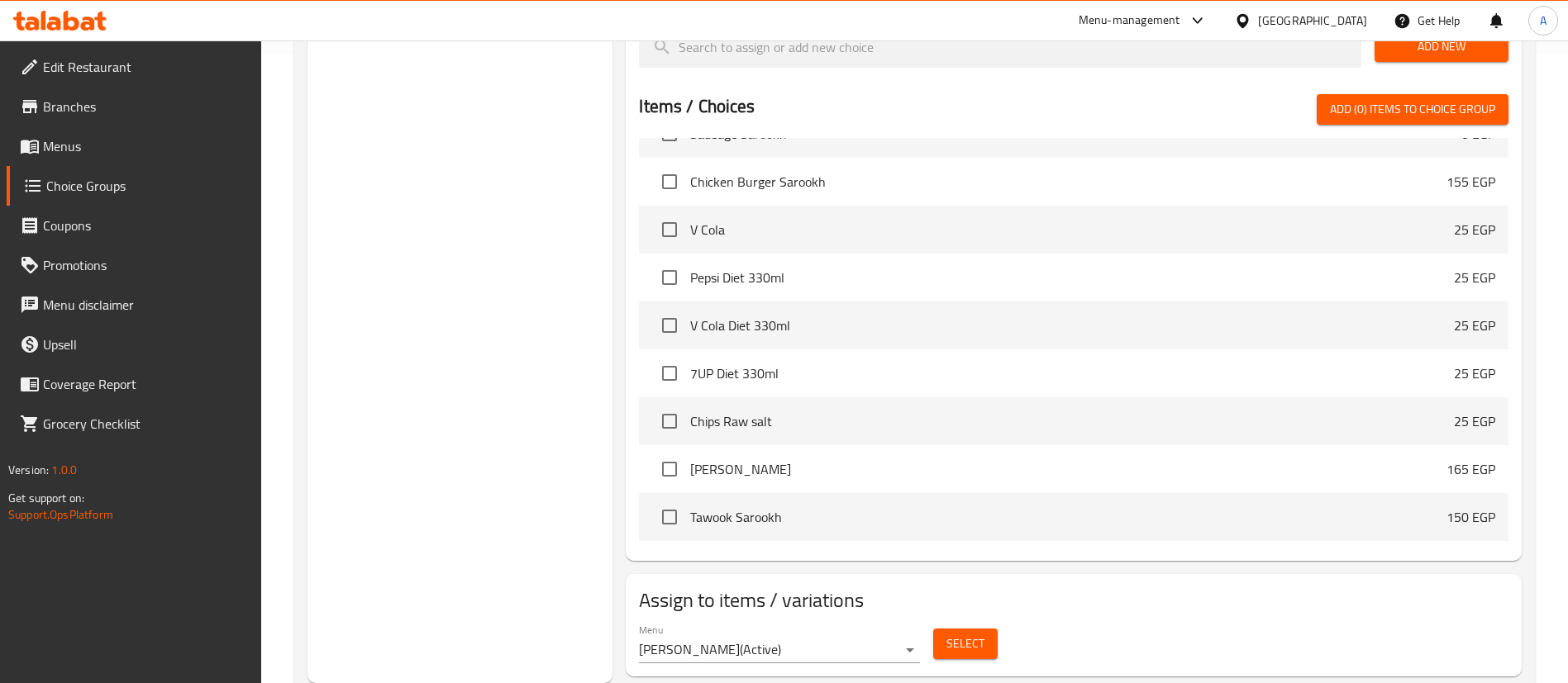
click at [958, 634] on span "Select" at bounding box center [965, 644] width 38 height 20
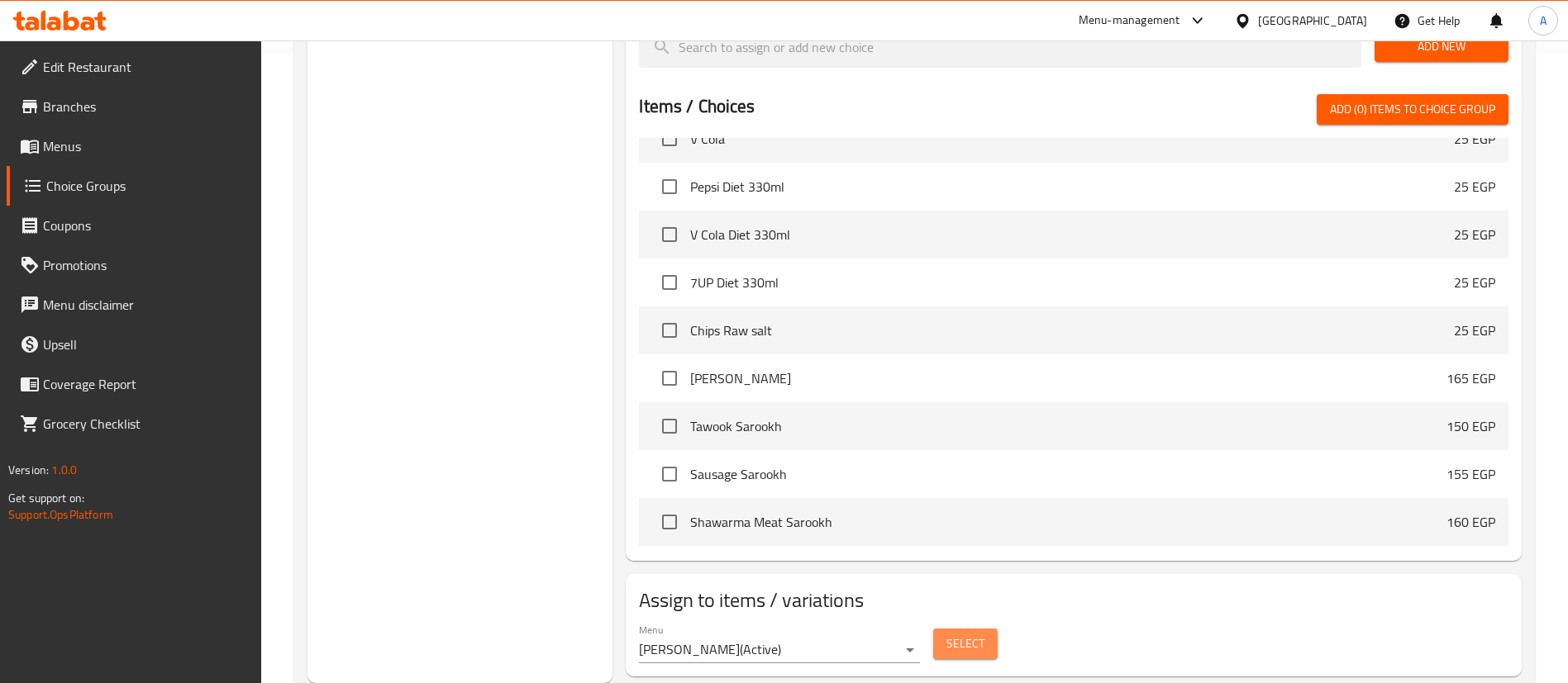
click at [962, 634] on span "Select" at bounding box center [965, 644] width 38 height 20
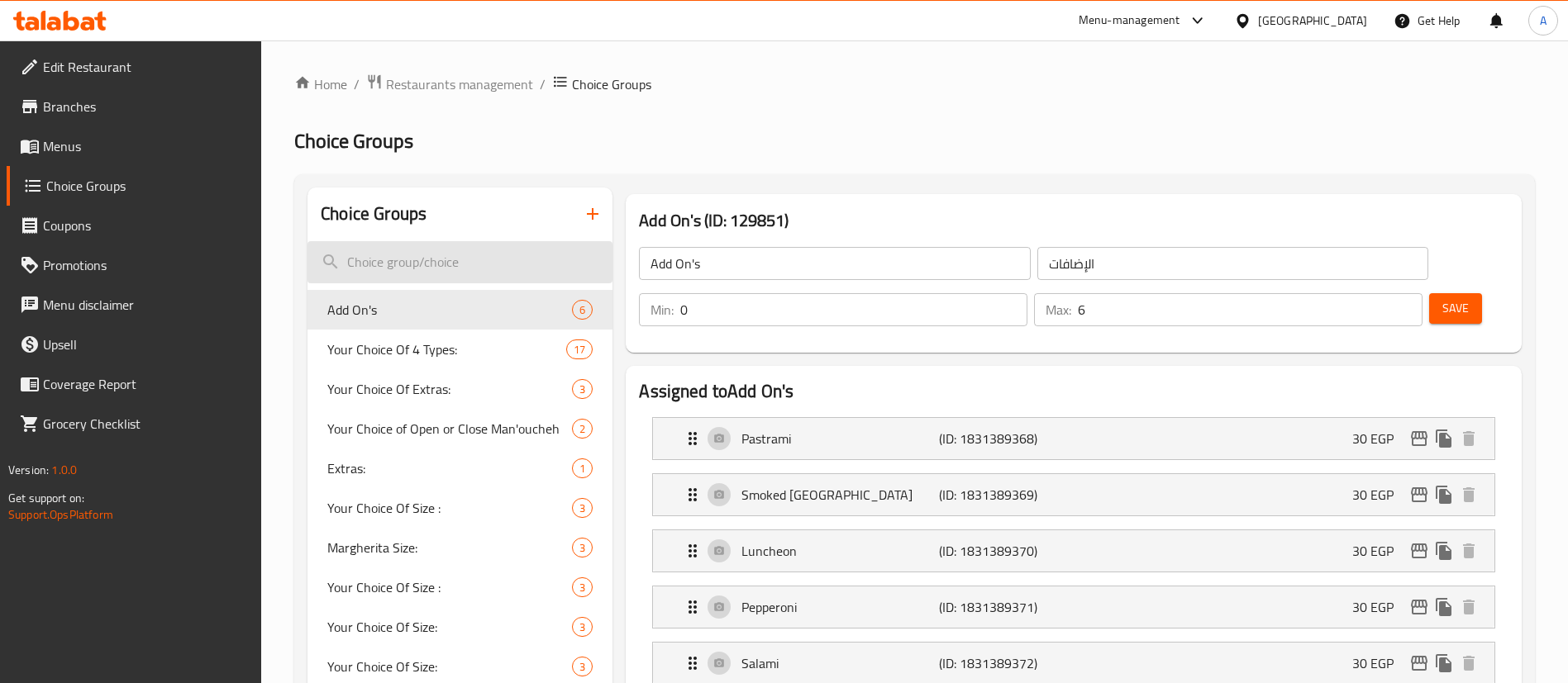
click at [437, 252] on input "search" at bounding box center [459, 262] width 305 height 42
type input "ي"
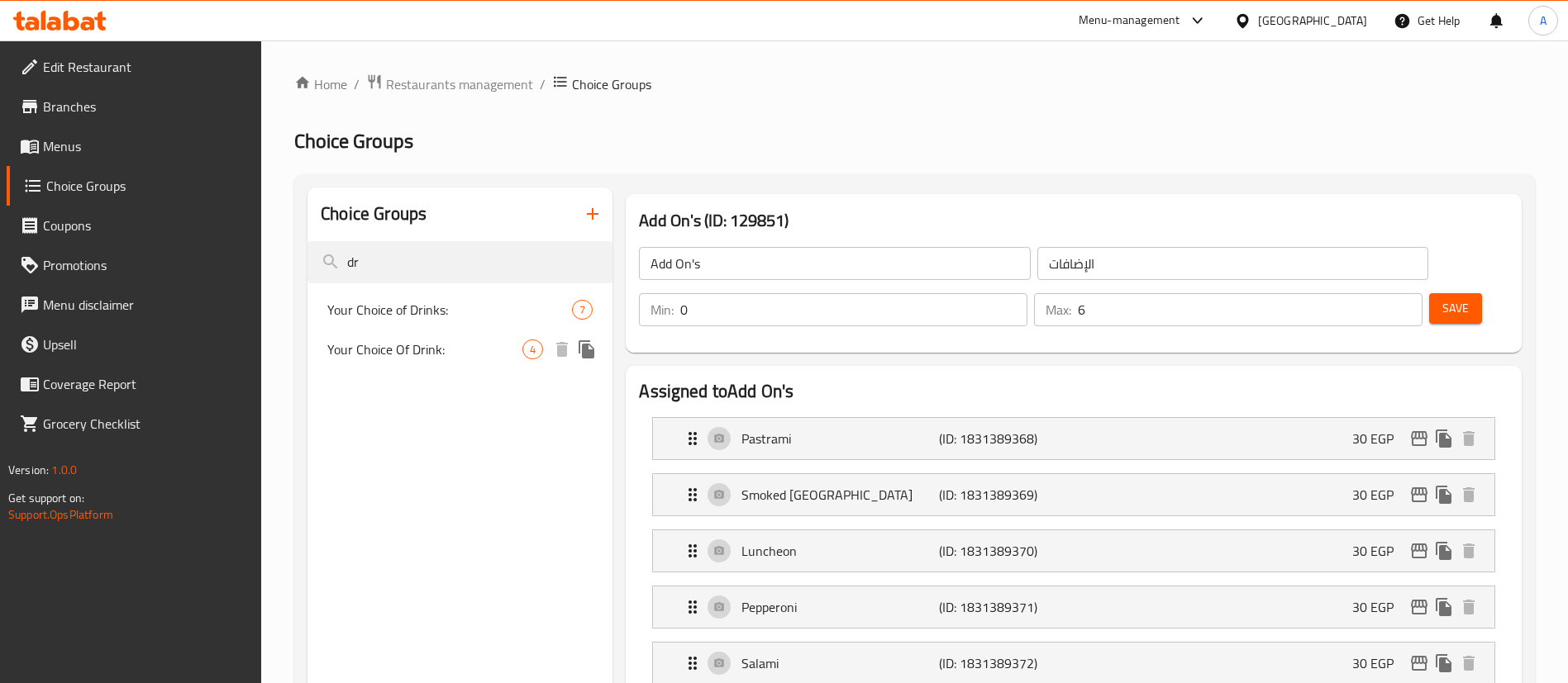
type input "dr"
click at [454, 339] on span "Your Choice Of Drink:" at bounding box center [425, 349] width 195 height 20
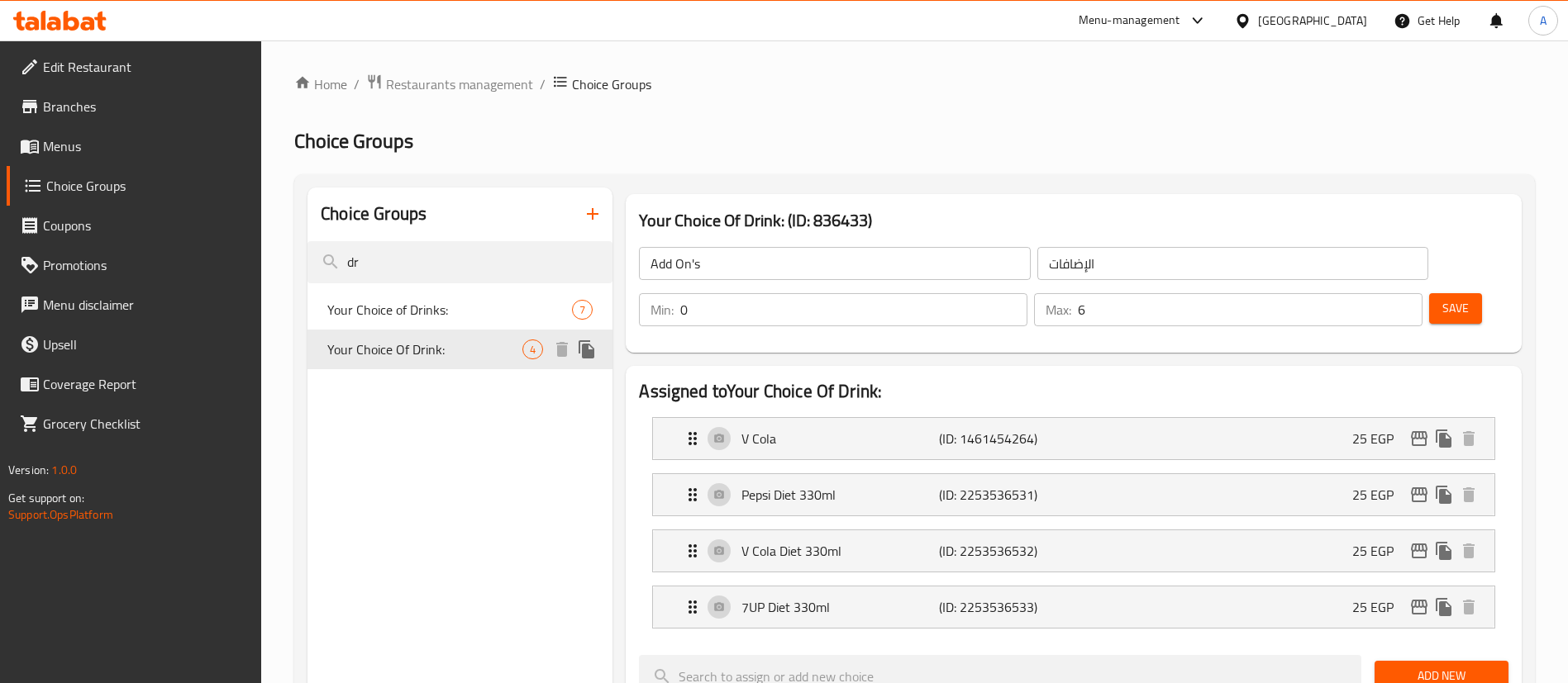
type input "Your Choice Of Drink:"
type input "أختيارك من المشروب:"
type input "1"
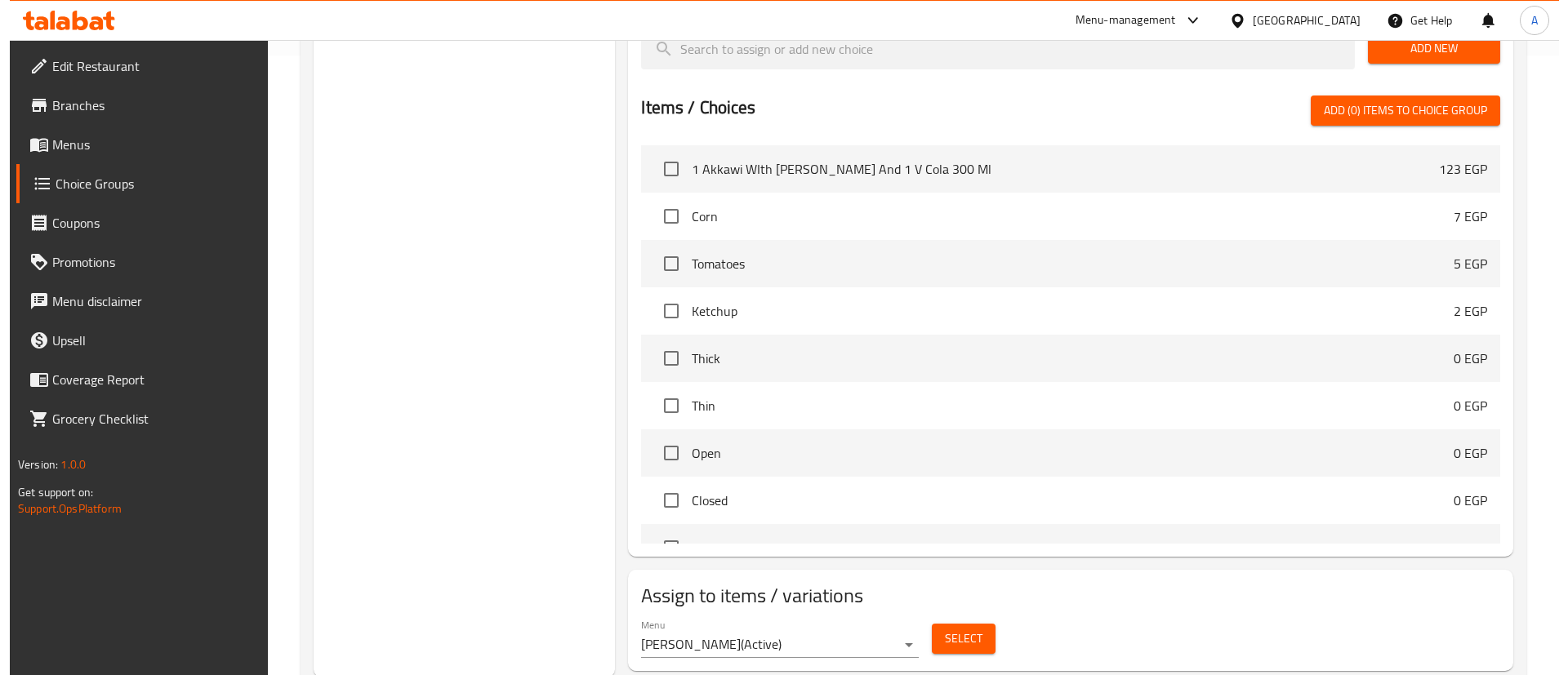
scroll to position [622, 0]
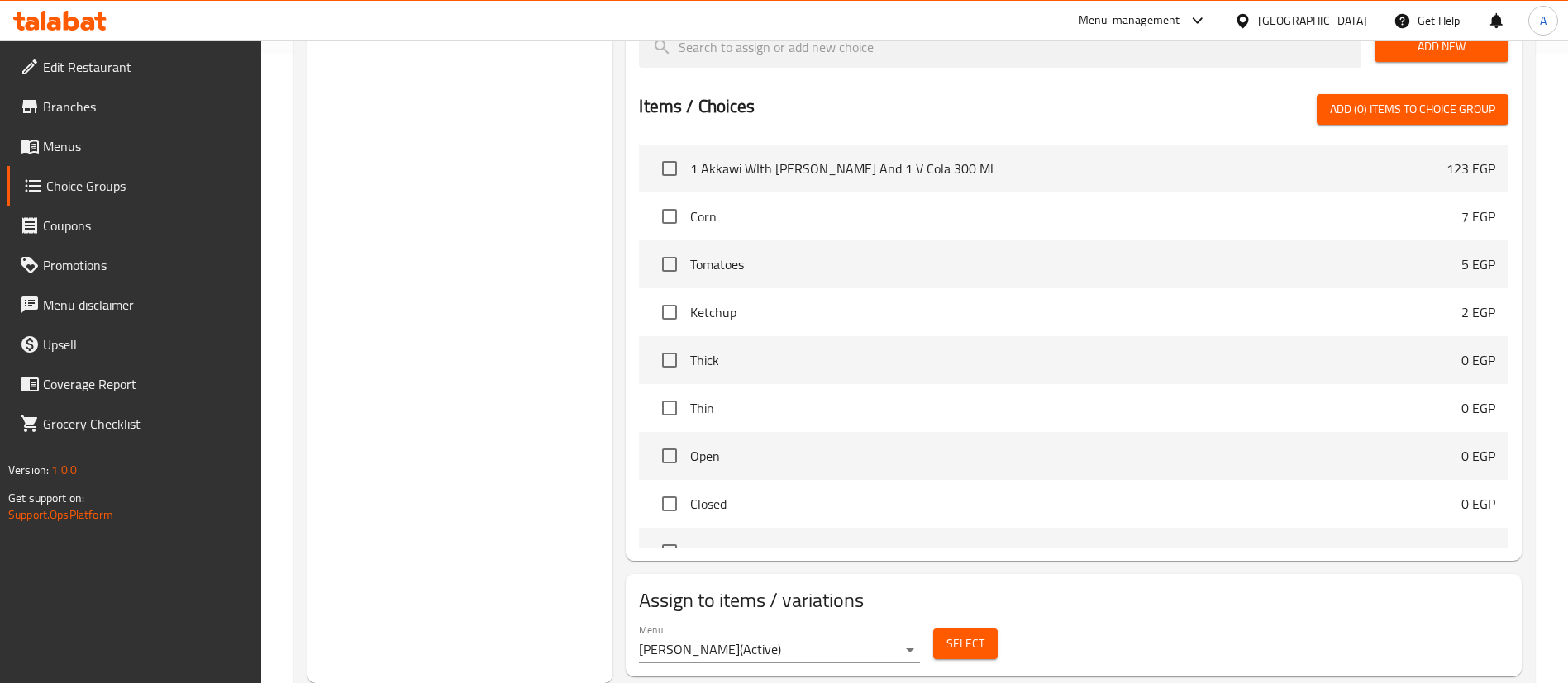
click at [970, 634] on span "Select" at bounding box center [965, 644] width 38 height 20
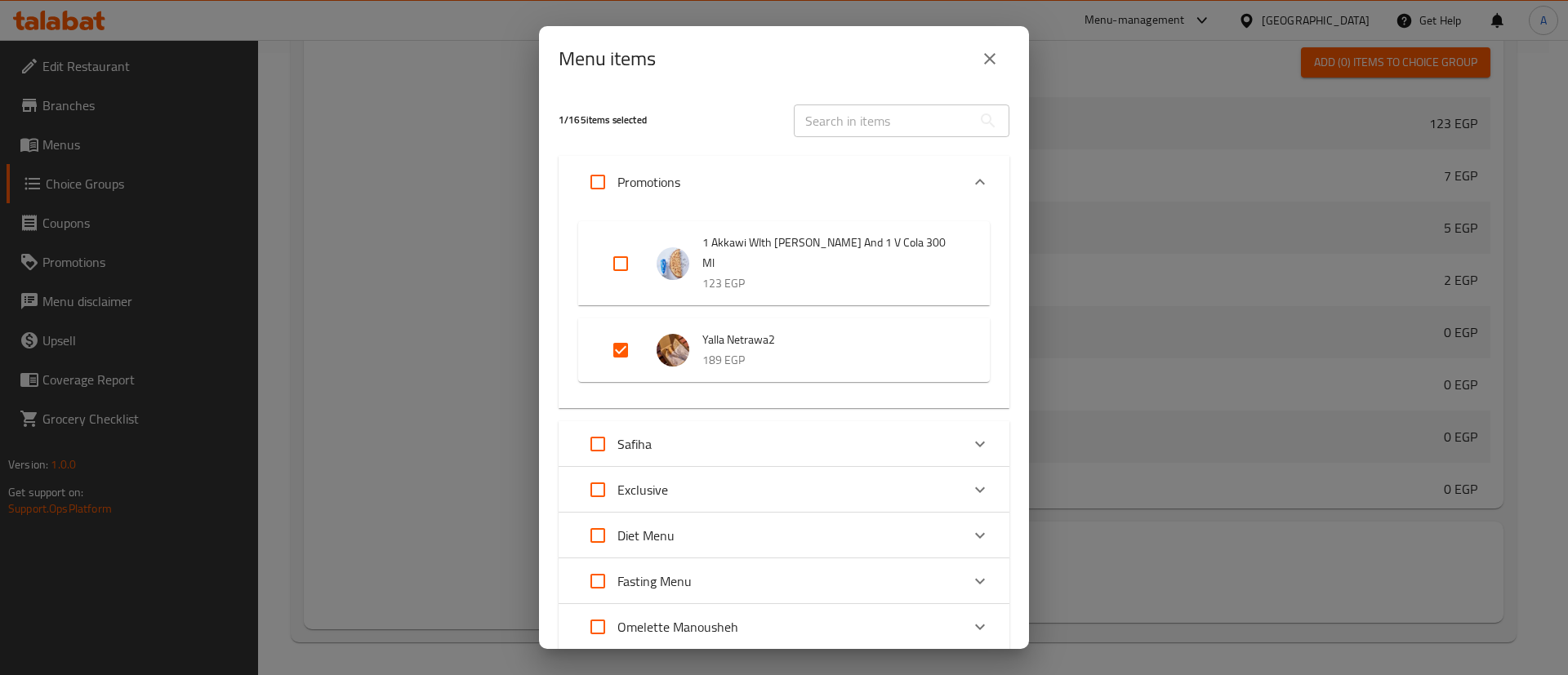
drag, startPoint x: 629, startPoint y: 353, endPoint x: 702, endPoint y: 388, distance: 81.0
click at [630, 354] on input "Expand" at bounding box center [621, 350] width 40 height 39
checkbox input "false"
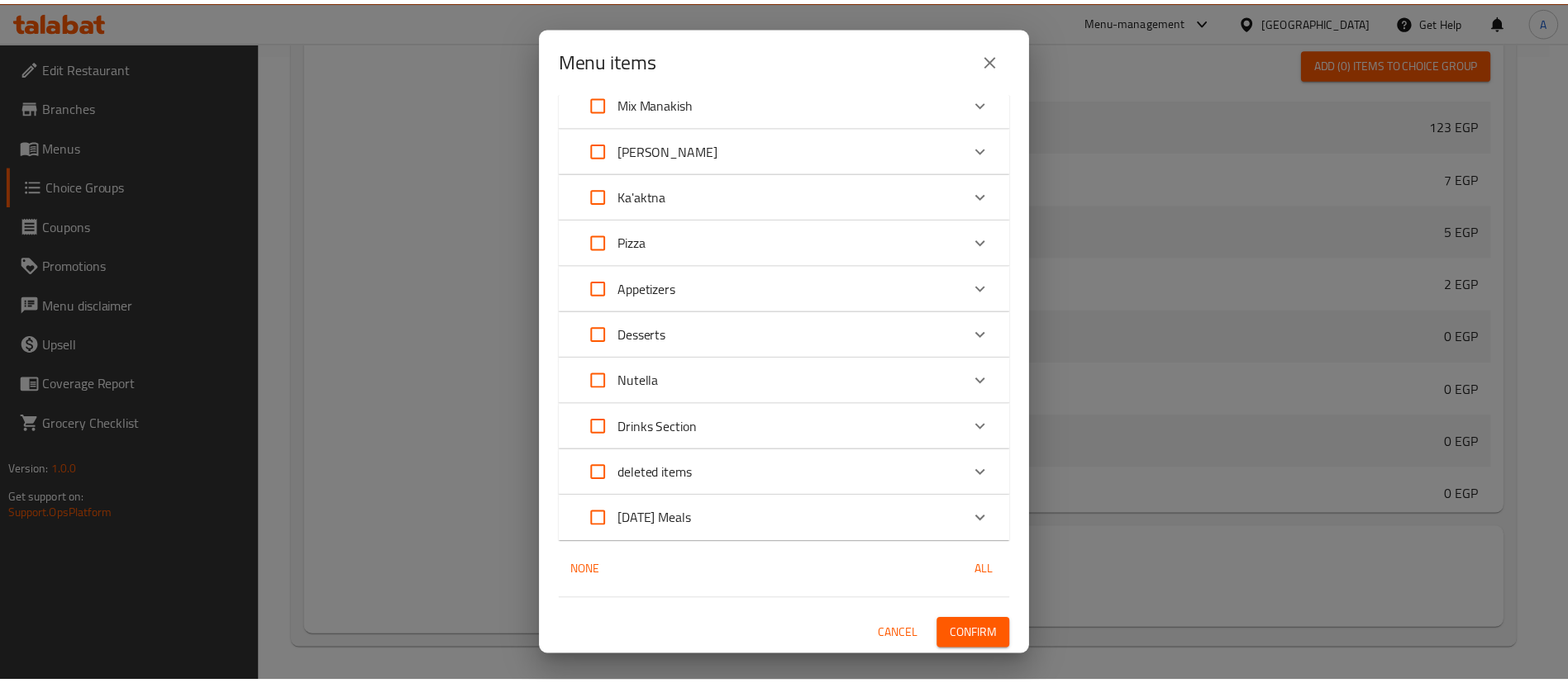
scroll to position [751, 0]
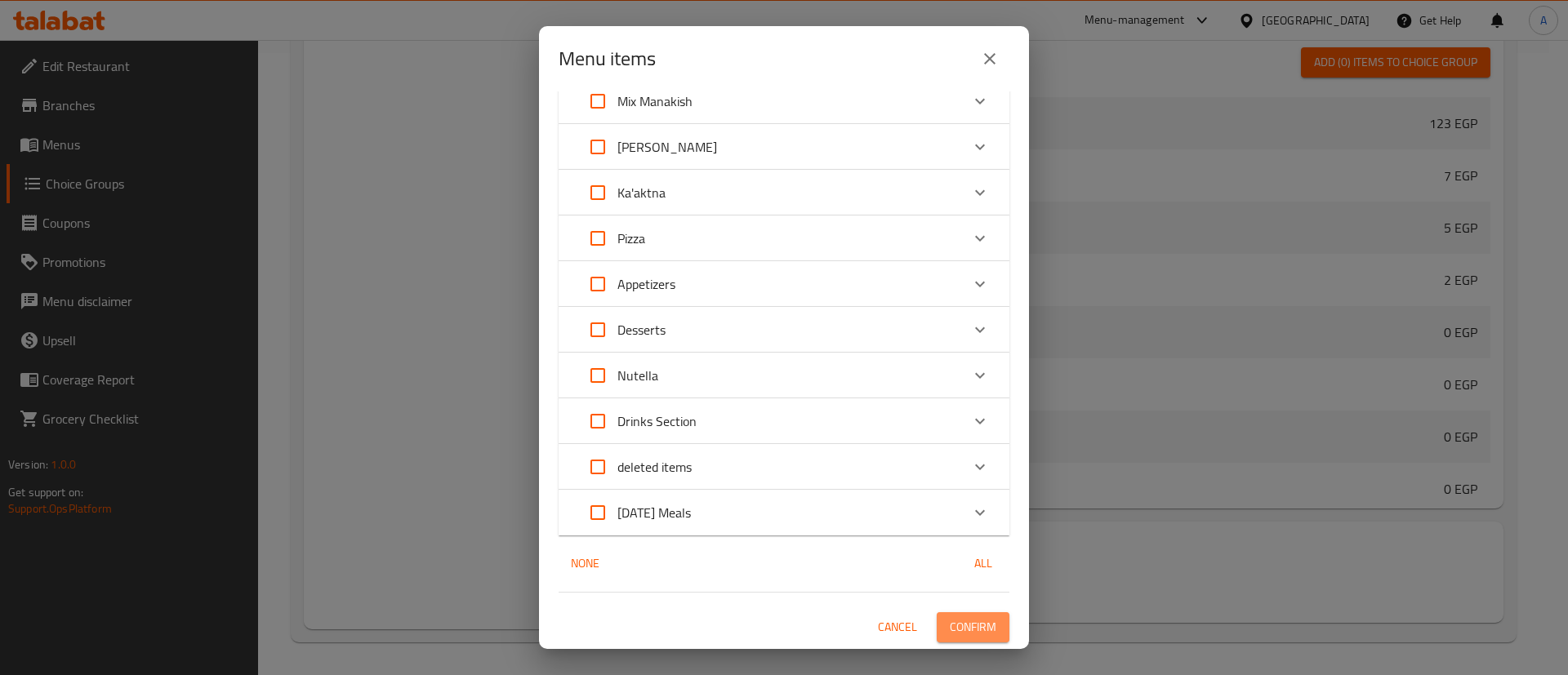
click at [956, 624] on span "Confirm" at bounding box center [973, 627] width 47 height 20
